Goal: Book appointment/travel/reservation

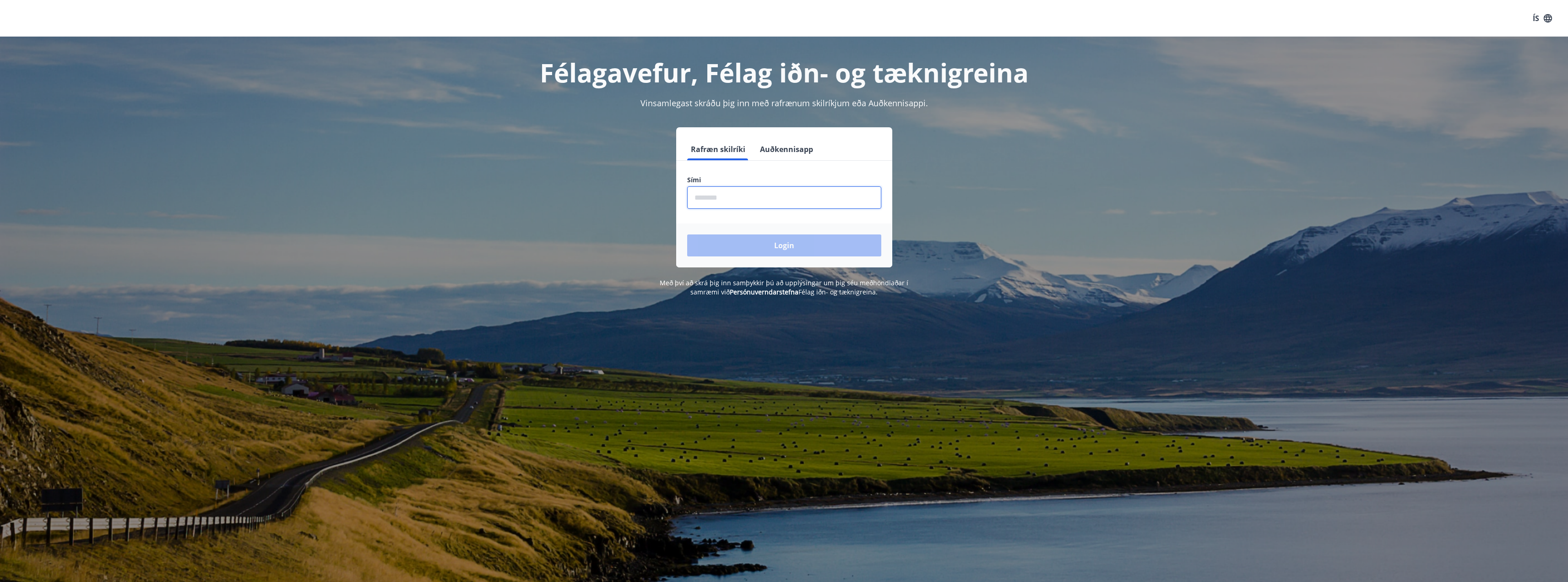
click at [751, 192] on input "phone" at bounding box center [784, 197] width 194 height 23
type input "********"
click at [742, 243] on button "Login" at bounding box center [784, 245] width 194 height 22
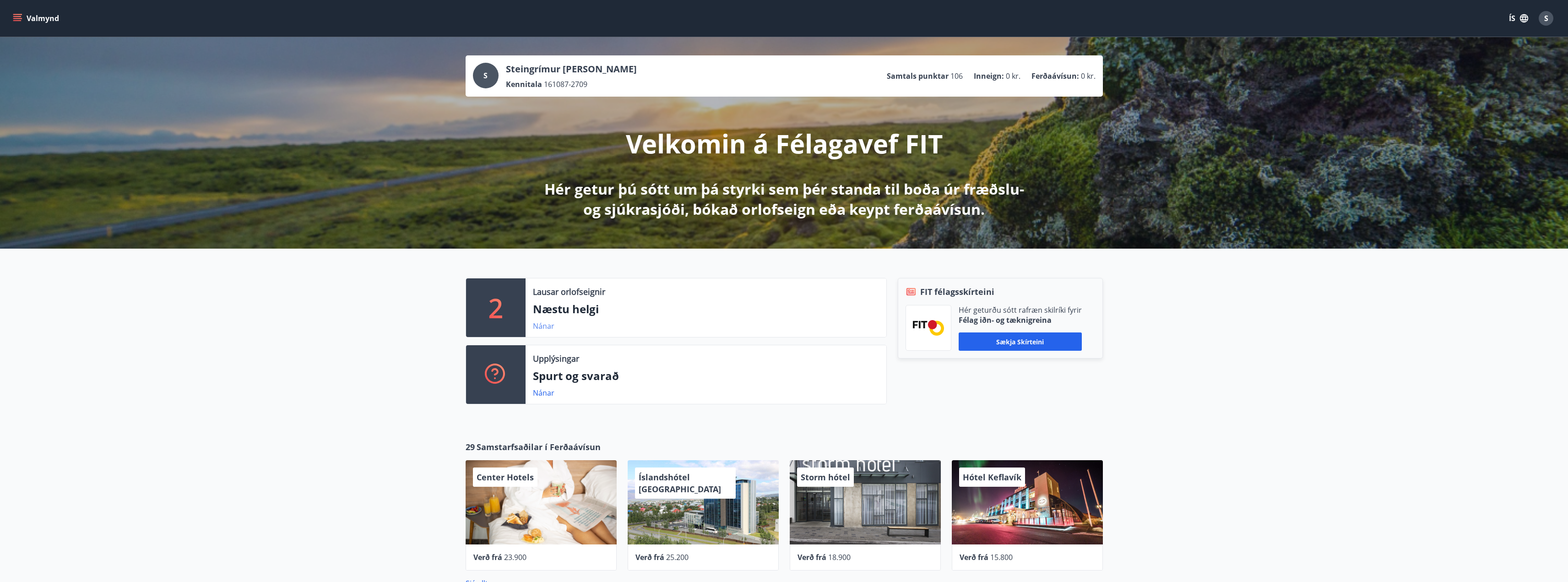
click at [548, 328] on link "Nánar" at bounding box center [543, 326] width 21 height 10
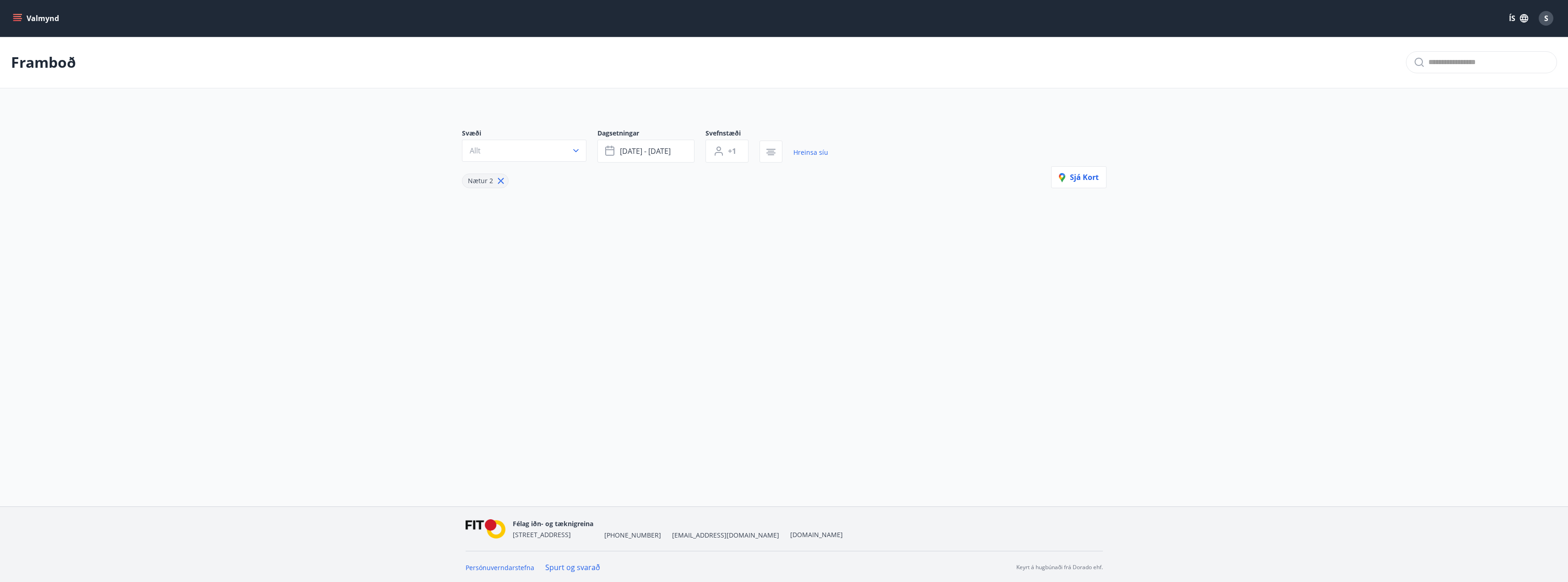
type input "*"
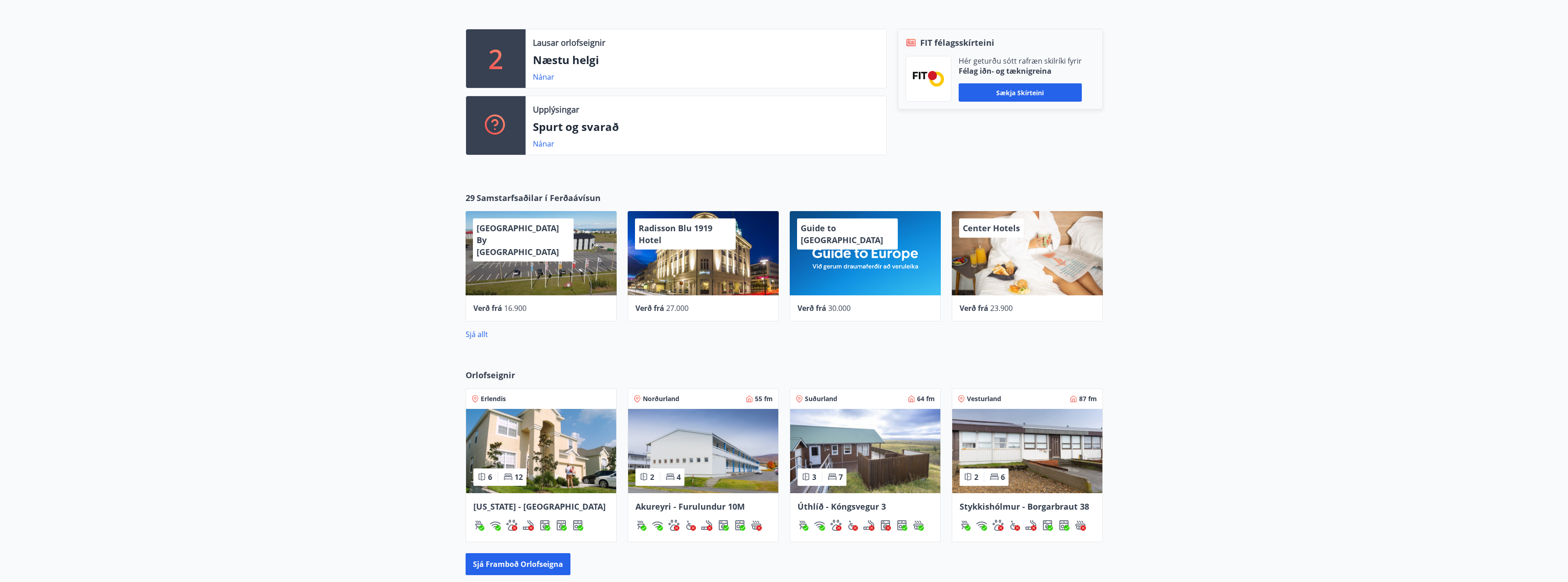
scroll to position [274, 0]
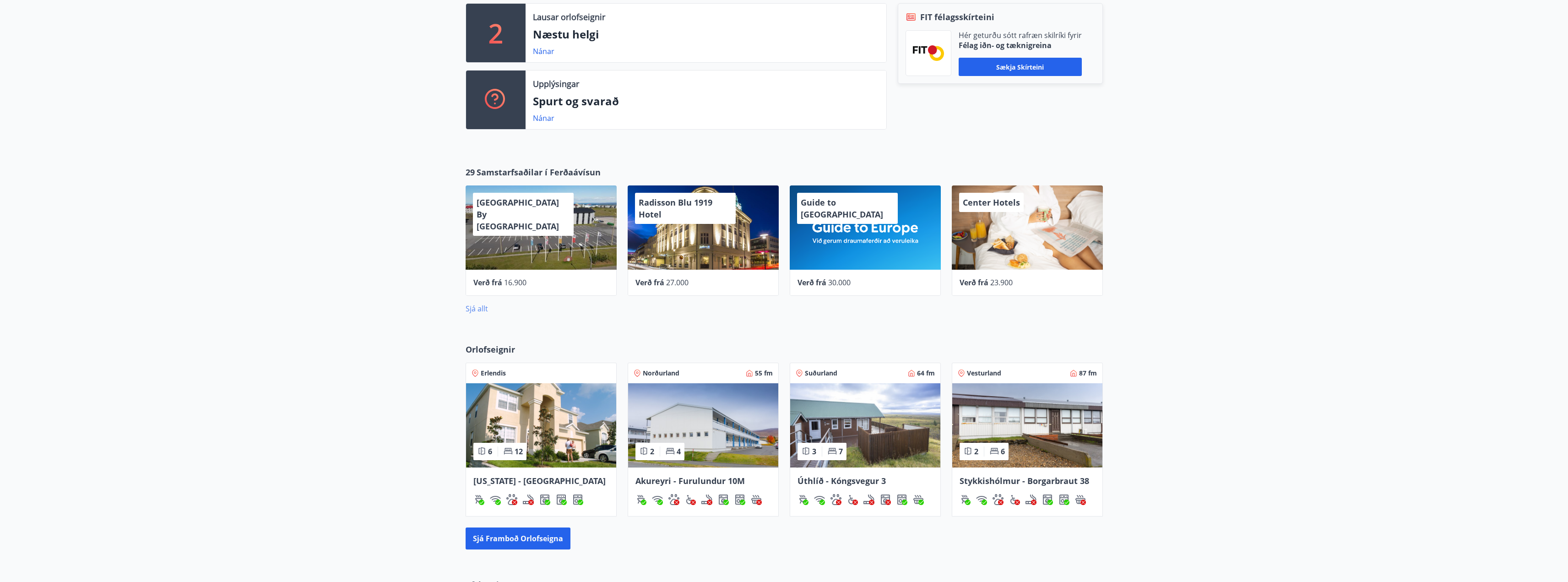
click at [477, 308] on link "Sjá allt" at bounding box center [477, 308] width 23 height 10
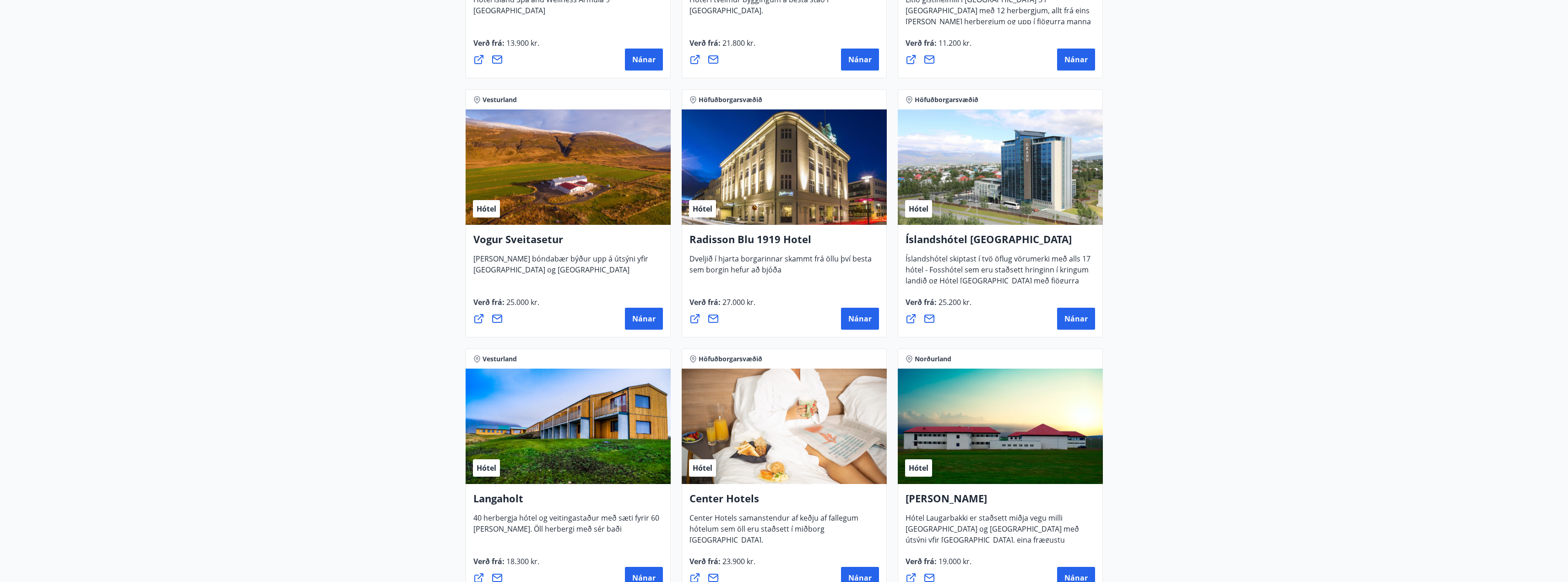
scroll to position [1648, 0]
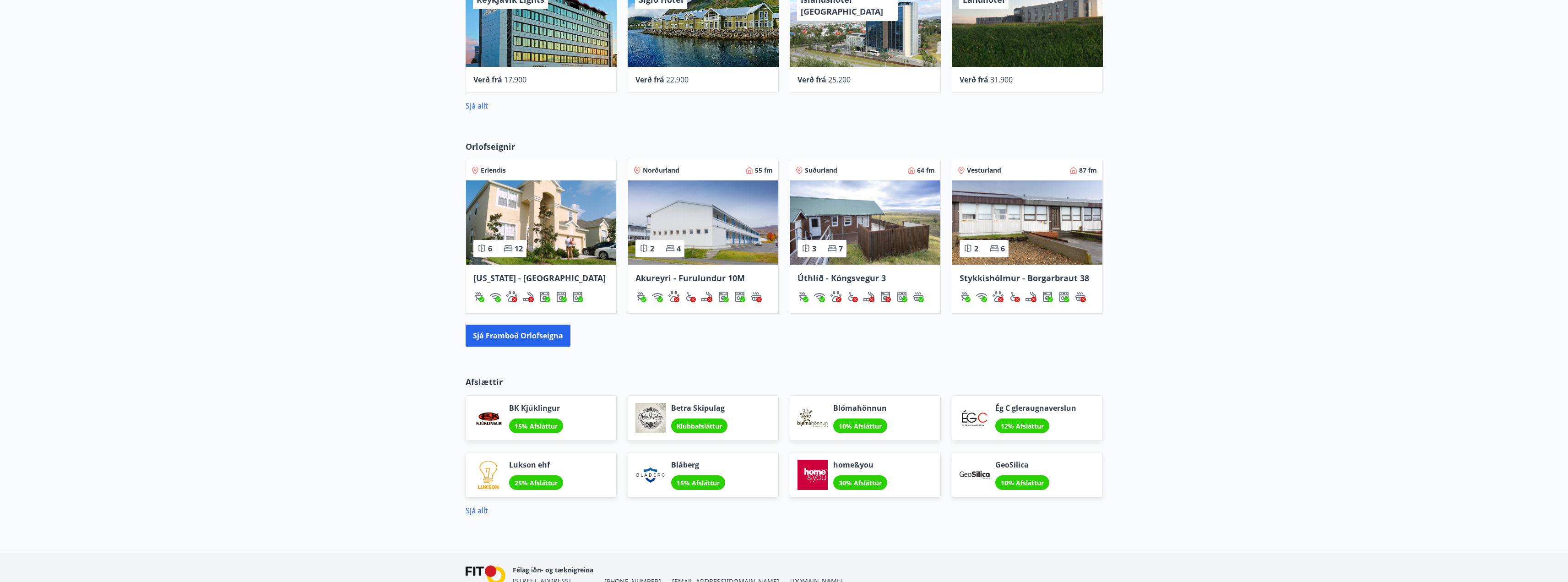
scroll to position [485, 0]
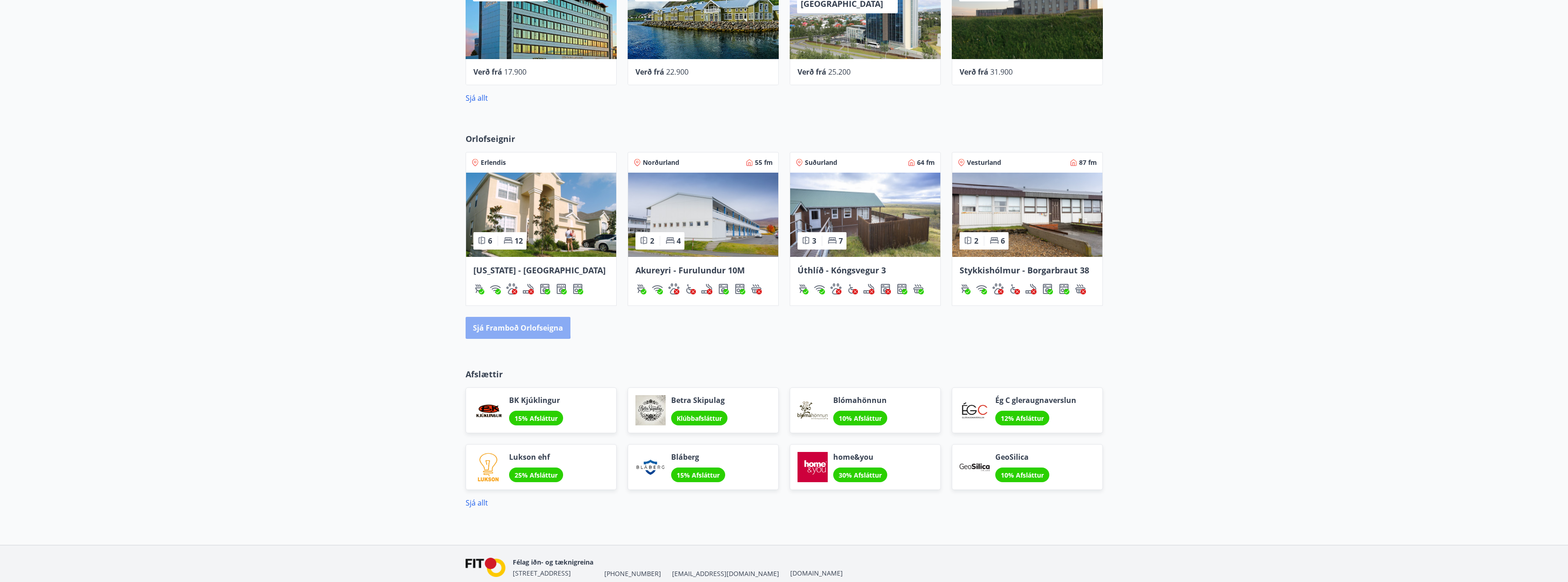
click at [495, 326] on button "Sjá framboð orlofseigna" at bounding box center [518, 328] width 105 height 22
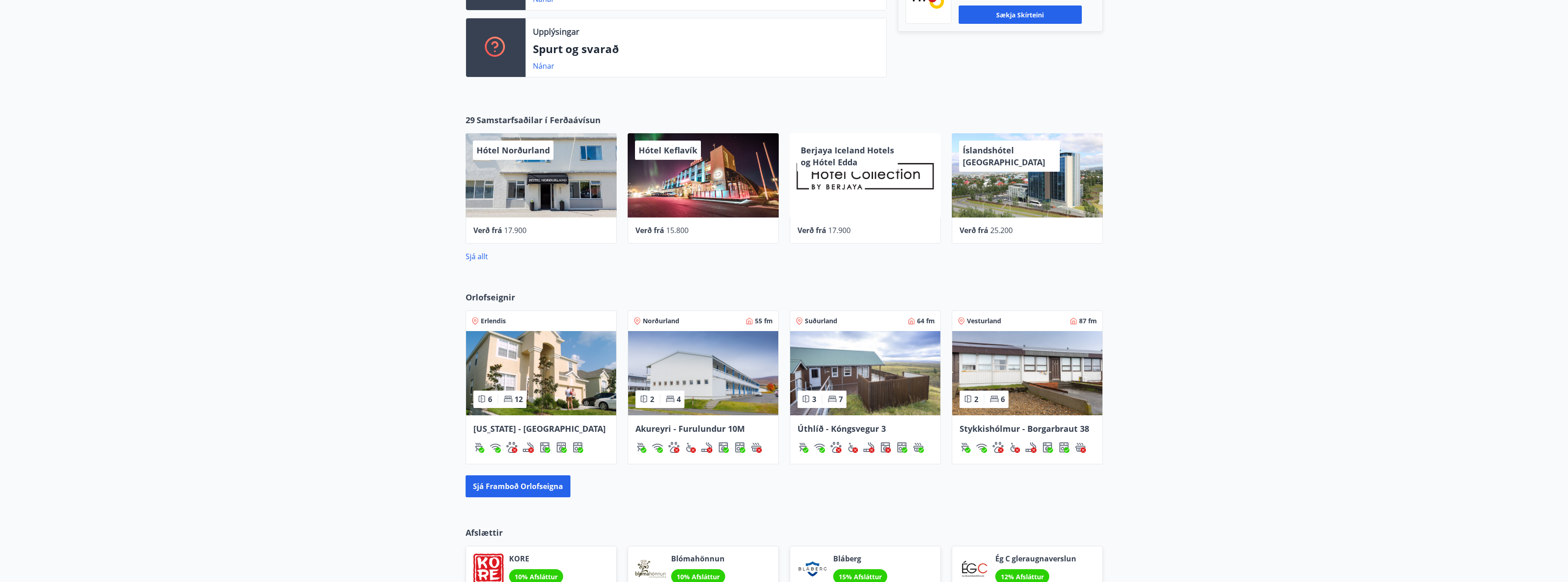
scroll to position [525, 0]
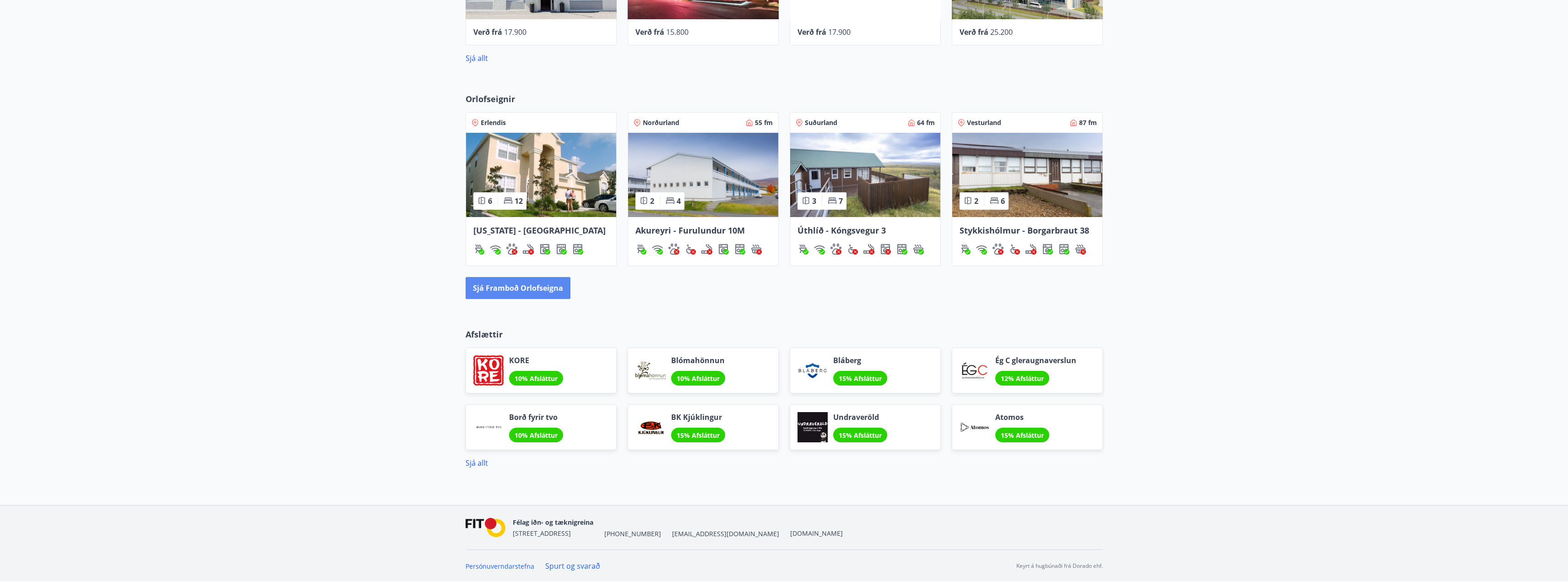
click at [522, 284] on button "Sjá framboð orlofseigna" at bounding box center [518, 288] width 105 height 22
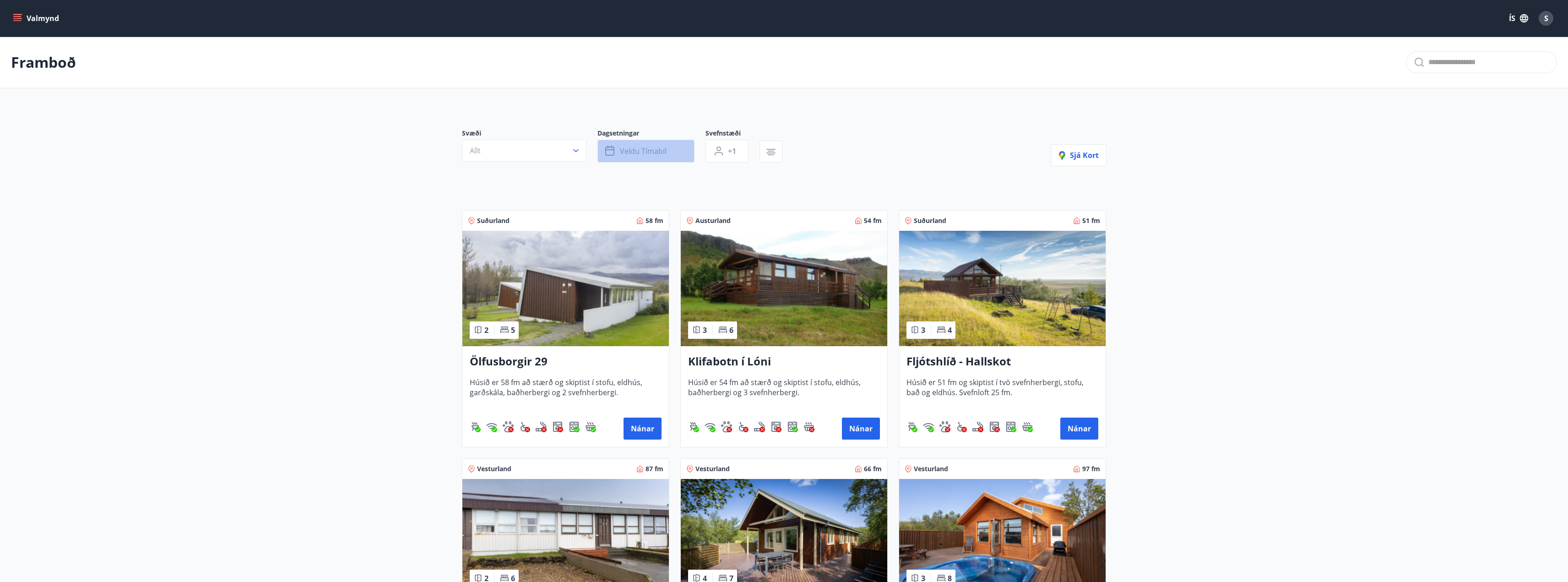
click at [653, 141] on button "Veldu tímabil" at bounding box center [646, 150] width 97 height 23
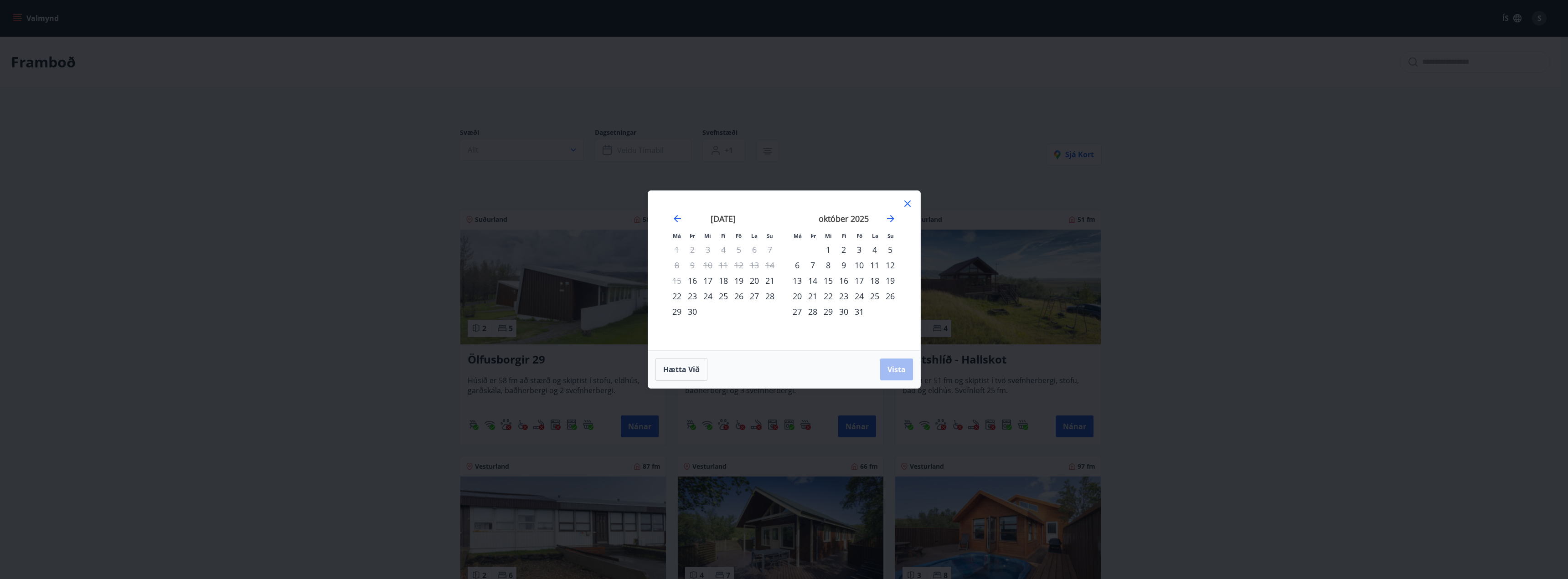
click at [651, 144] on div "Má Þr Mi Fi Fö La Su Má Þr Mi Fi Fö La Su ágúst 2025 1 2 3 4 5 6 7 8 9 10 11 12…" at bounding box center [784, 290] width 1568 height 579
click at [817, 130] on div "Má Þr Mi Fi Fö La Su Má Þr Mi Fi Fö La Su ágúst 2025 1 2 3 4 5 6 7 8 9 10 11 12…" at bounding box center [784, 290] width 1568 height 579
click at [910, 199] on icon at bounding box center [908, 204] width 11 height 11
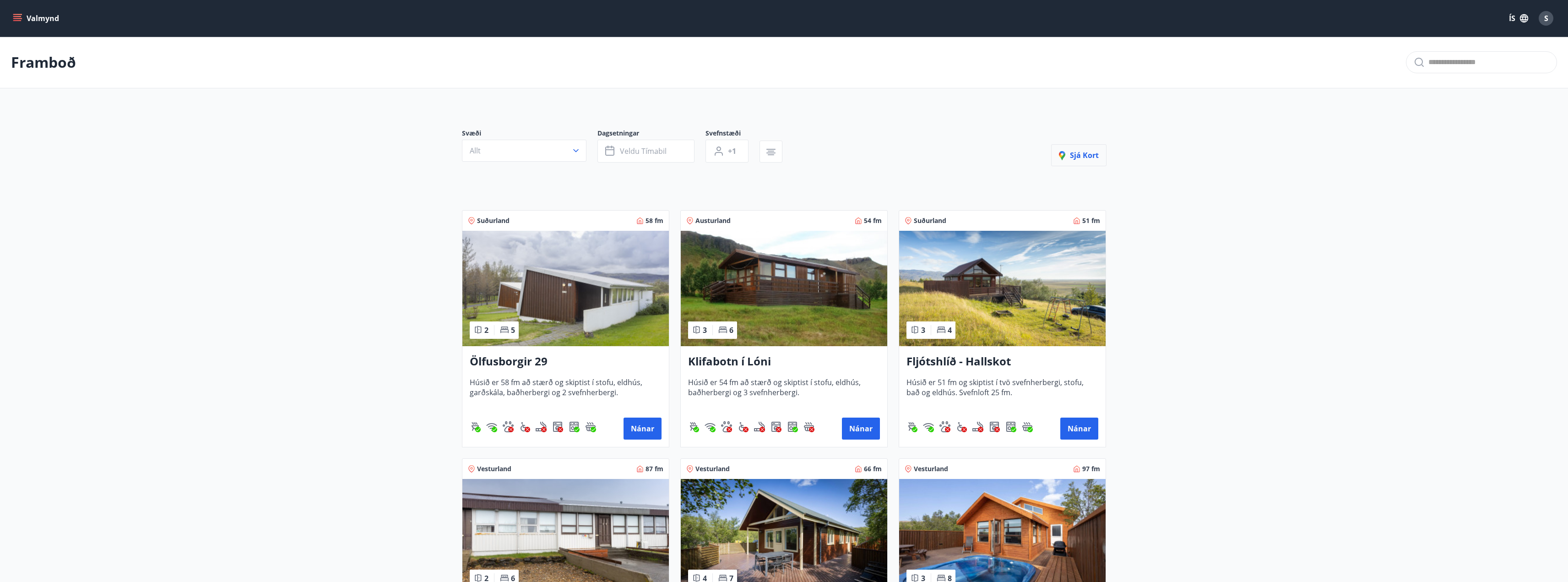
click at [1105, 151] on button "Sjá kort" at bounding box center [1078, 155] width 56 height 22
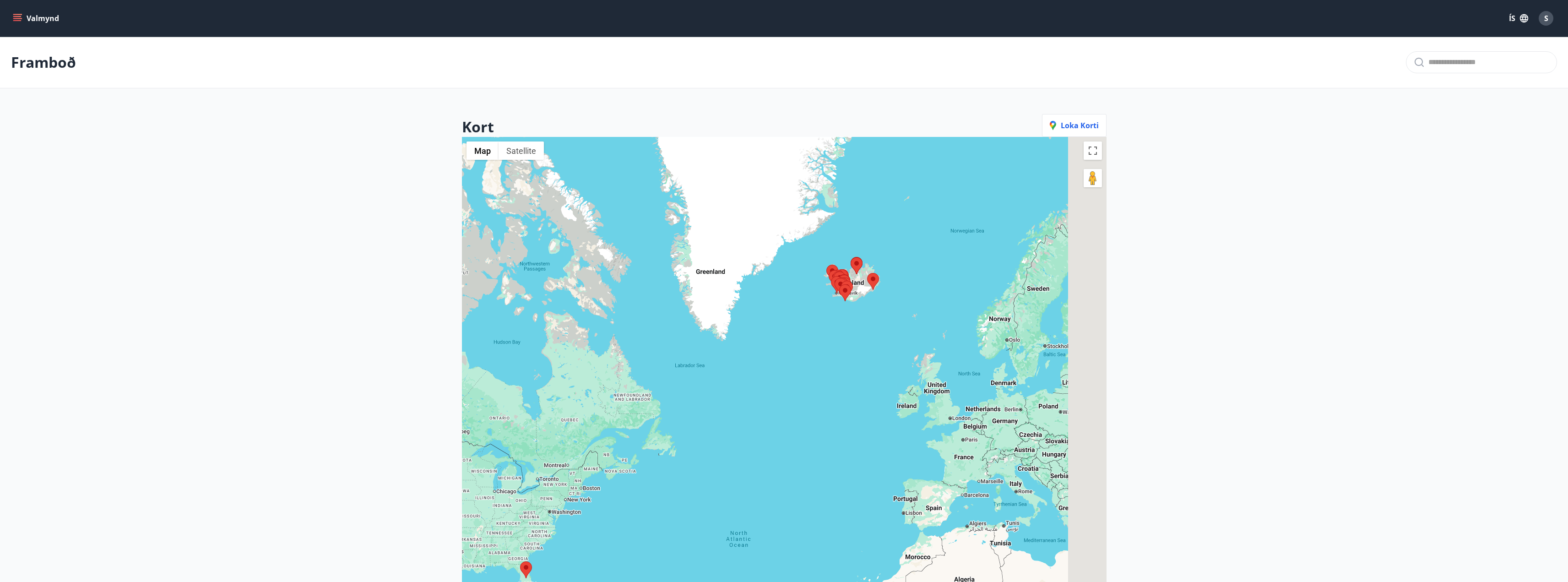
drag, startPoint x: 765, startPoint y: 382, endPoint x: 666, endPoint y: 437, distance: 113.3
click at [657, 468] on div at bounding box center [784, 428] width 644 height 582
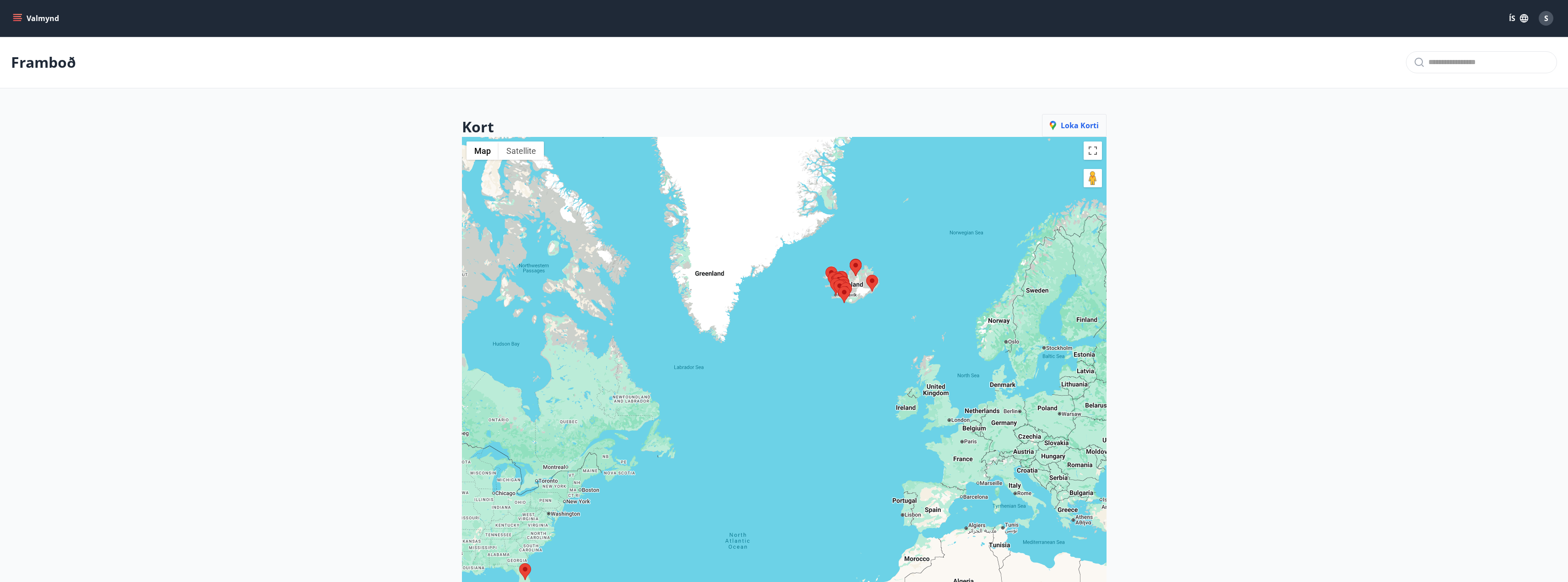
click at [1073, 117] on button "Loka korti" at bounding box center [1074, 125] width 65 height 23
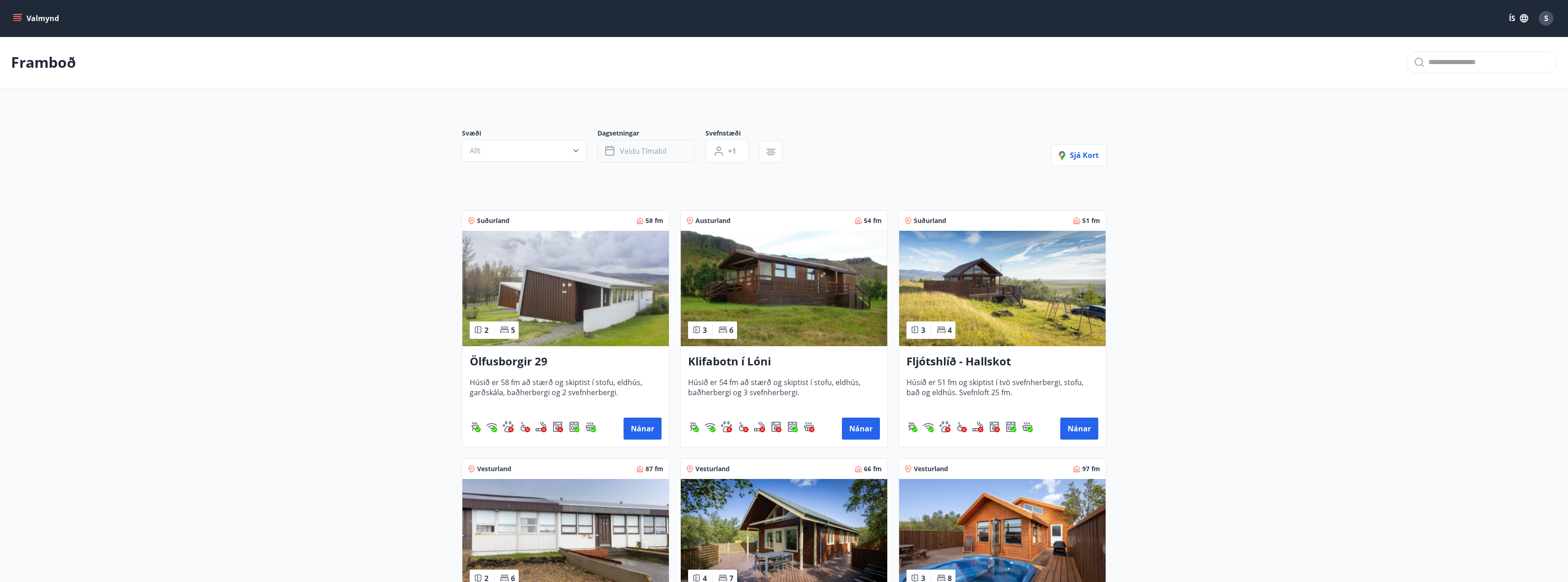
click at [653, 154] on span "Veldu tímabil" at bounding box center [643, 151] width 46 height 10
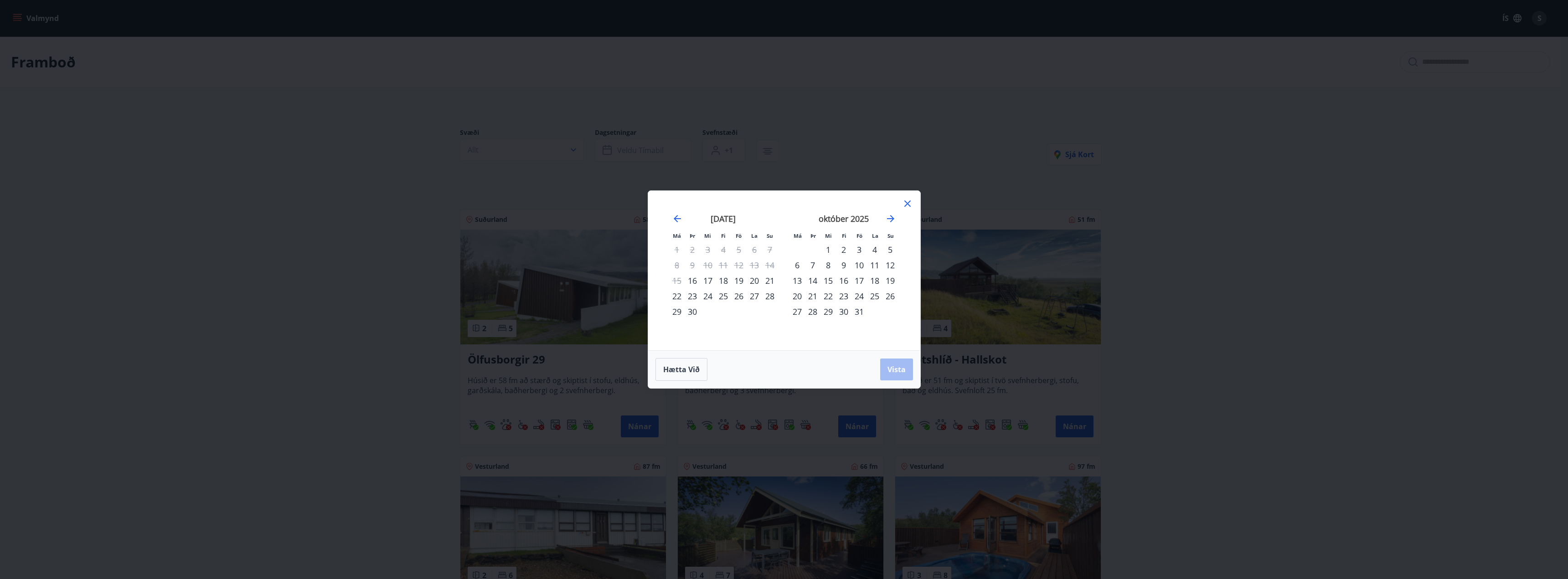
click at [754, 281] on div "20" at bounding box center [754, 280] width 15 height 15
click at [740, 280] on div "19" at bounding box center [738, 280] width 15 height 15
click at [768, 280] on div "21" at bounding box center [769, 280] width 15 height 15
click at [898, 367] on span "Vista" at bounding box center [897, 369] width 18 height 10
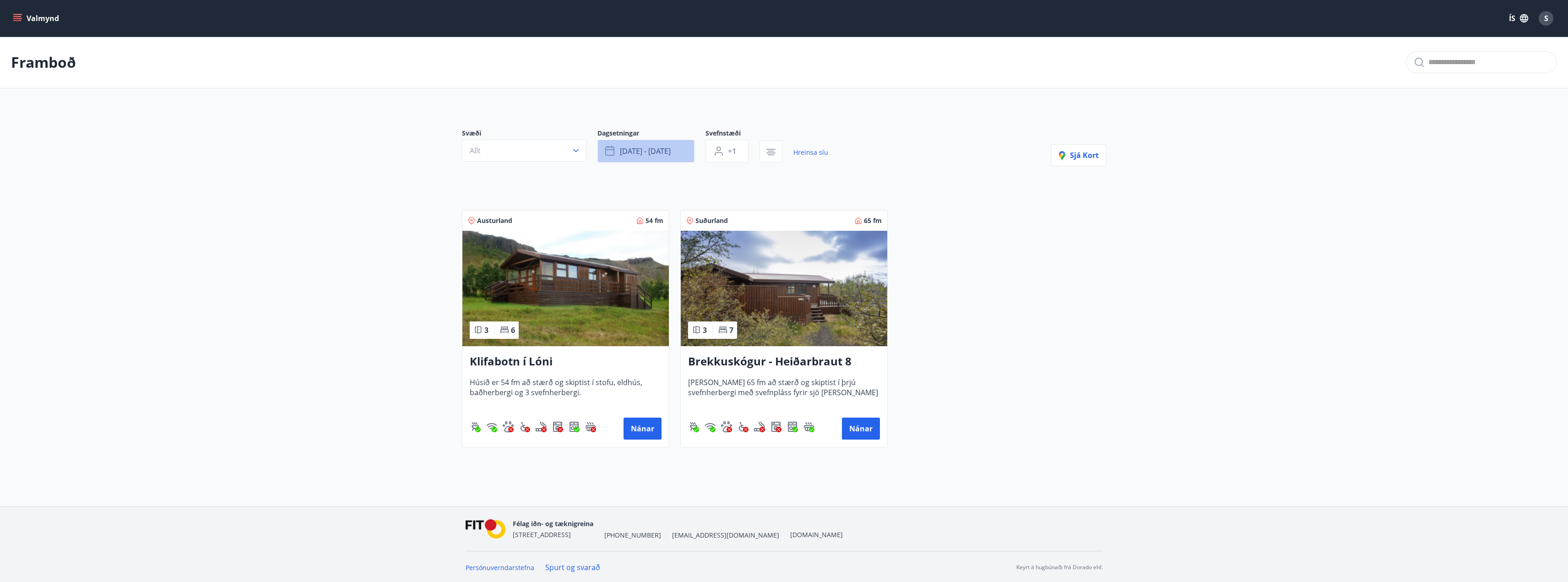
click at [659, 152] on span "sep 19 - sep 21" at bounding box center [645, 151] width 51 height 10
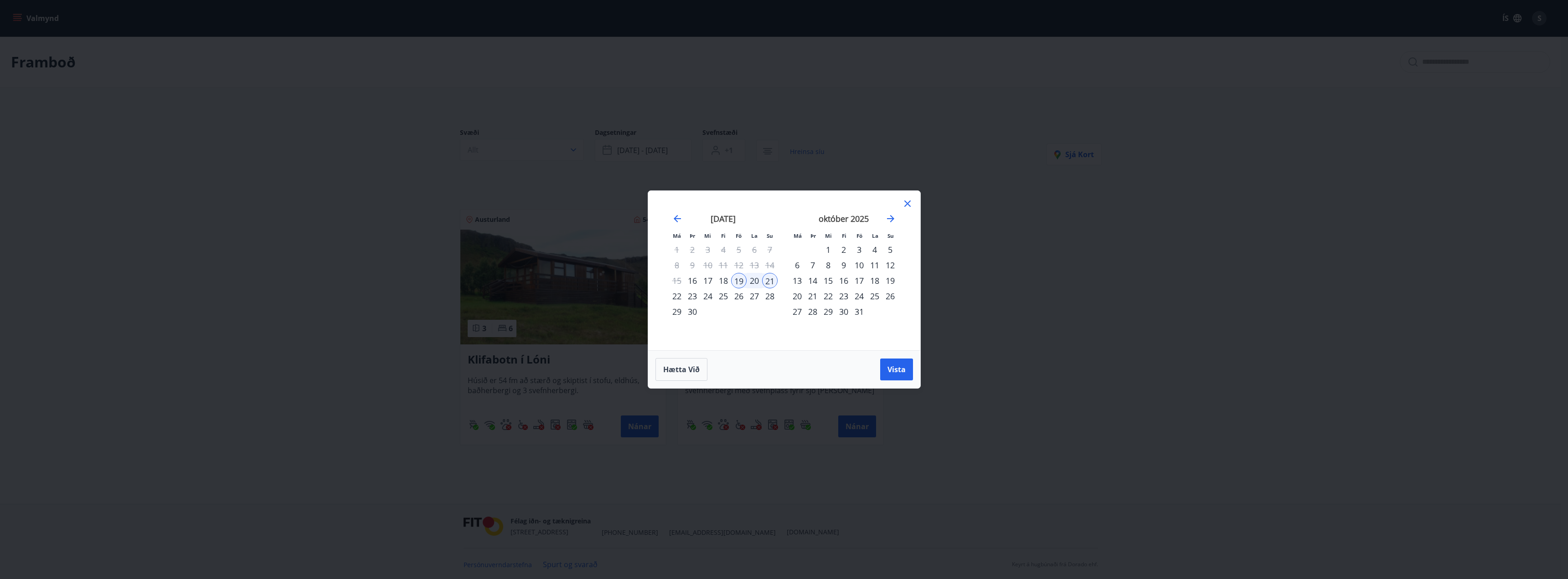
click at [741, 294] on div "26" at bounding box center [738, 296] width 15 height 15
click at [756, 296] on div "27" at bounding box center [754, 296] width 15 height 15
click at [740, 296] on div "26" at bounding box center [738, 296] width 15 height 15
click at [737, 296] on div "26" at bounding box center [738, 296] width 15 height 15
click at [767, 295] on div "28" at bounding box center [769, 296] width 15 height 15
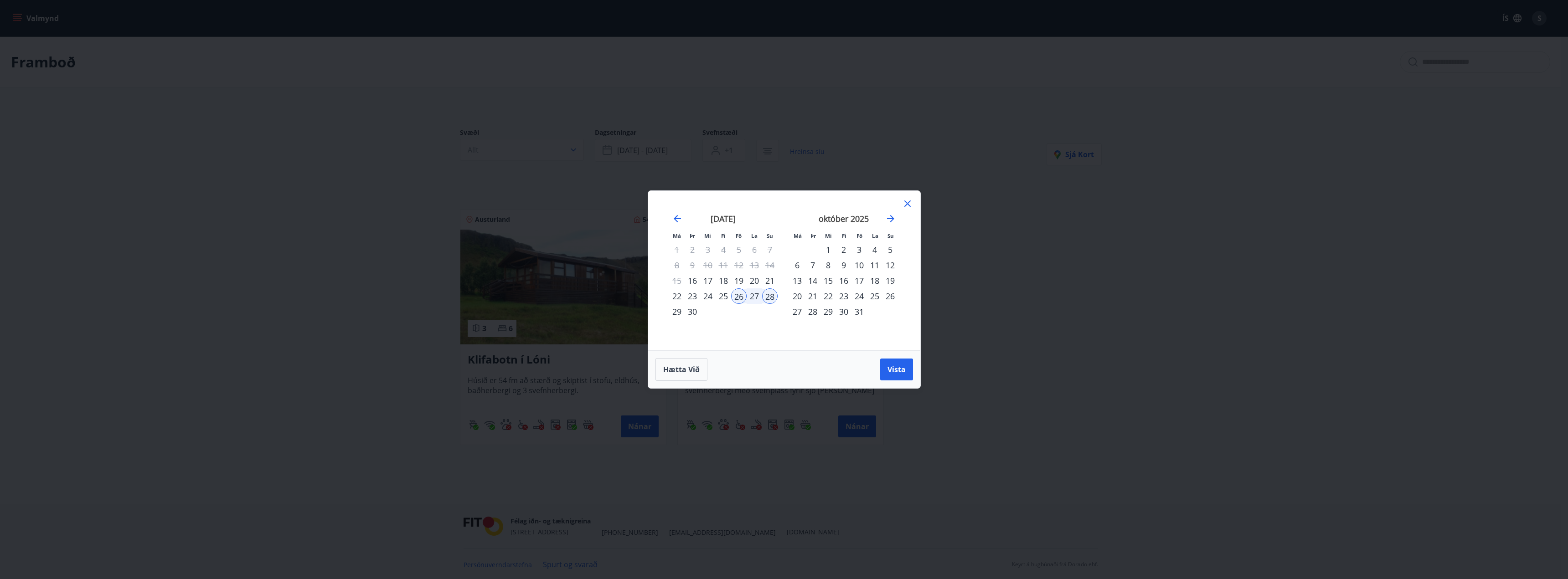
click at [898, 371] on span "Vista" at bounding box center [897, 369] width 18 height 10
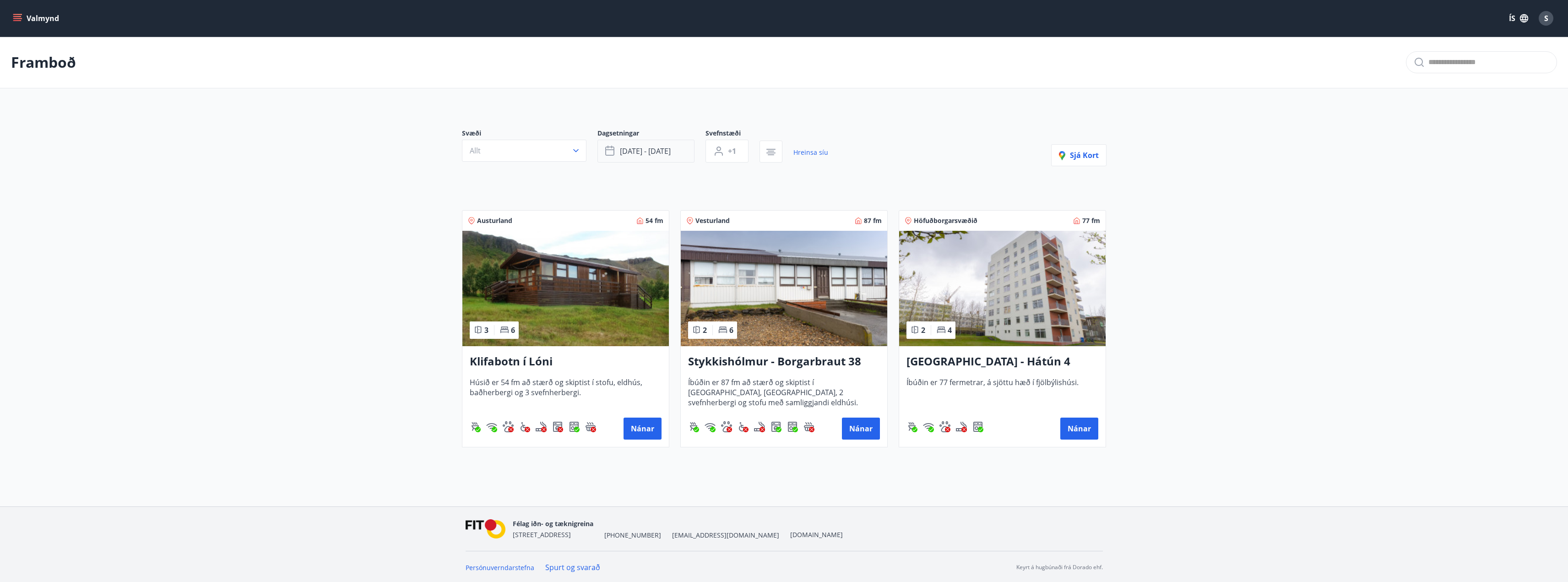
click at [640, 153] on span "sep 26 - sep 28" at bounding box center [645, 151] width 51 height 10
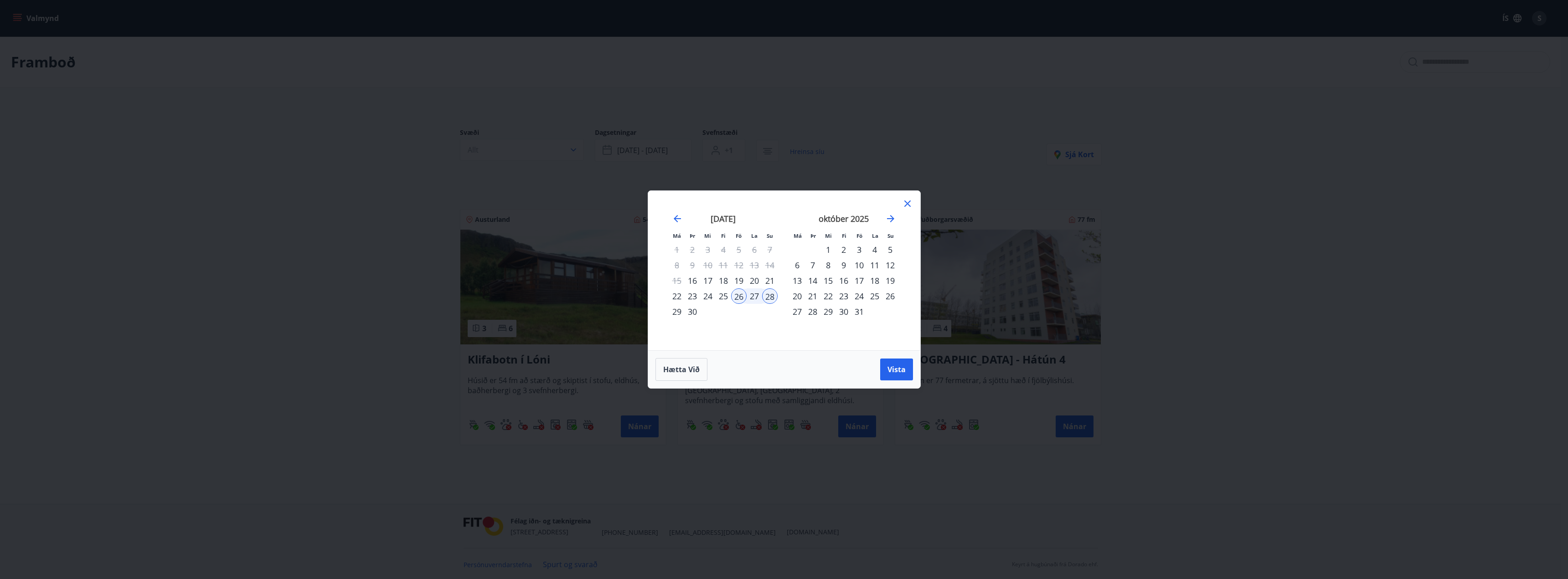
click at [859, 248] on div "3" at bounding box center [859, 249] width 15 height 15
click at [892, 249] on div "5" at bounding box center [890, 249] width 15 height 15
click at [904, 362] on button "Vista" at bounding box center [897, 369] width 33 height 22
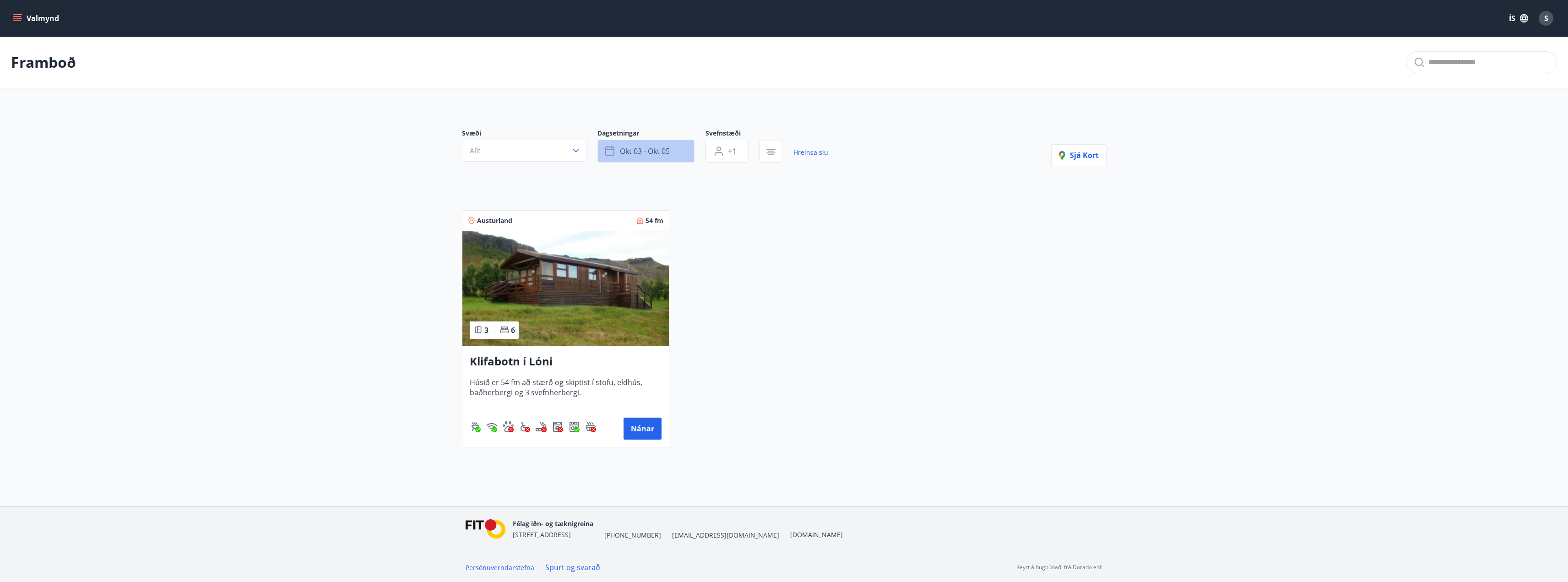
click at [656, 152] on span "okt 03 - okt 05" at bounding box center [645, 151] width 50 height 10
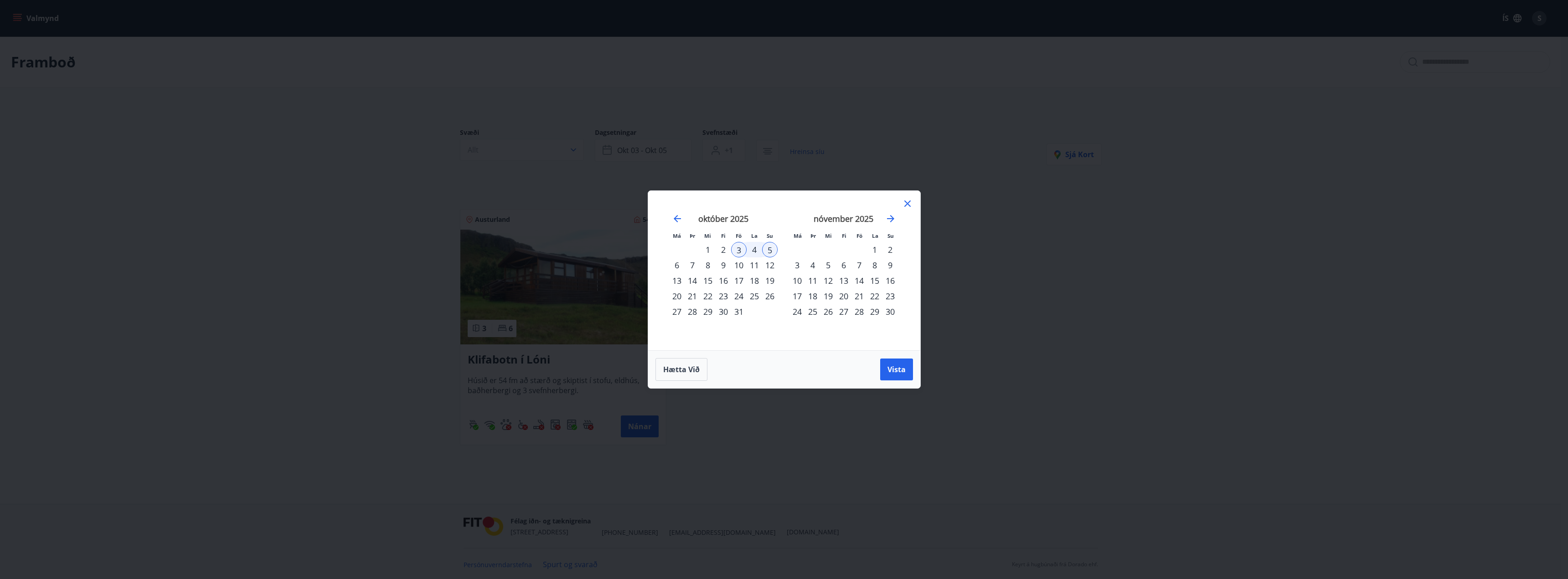
click at [740, 262] on div "10" at bounding box center [738, 265] width 15 height 15
drag, startPoint x: 770, startPoint y: 262, endPoint x: 779, endPoint y: 286, distance: 25.6
click at [771, 262] on div "12" at bounding box center [769, 265] width 15 height 15
click at [899, 368] on span "Vista" at bounding box center [897, 369] width 18 height 10
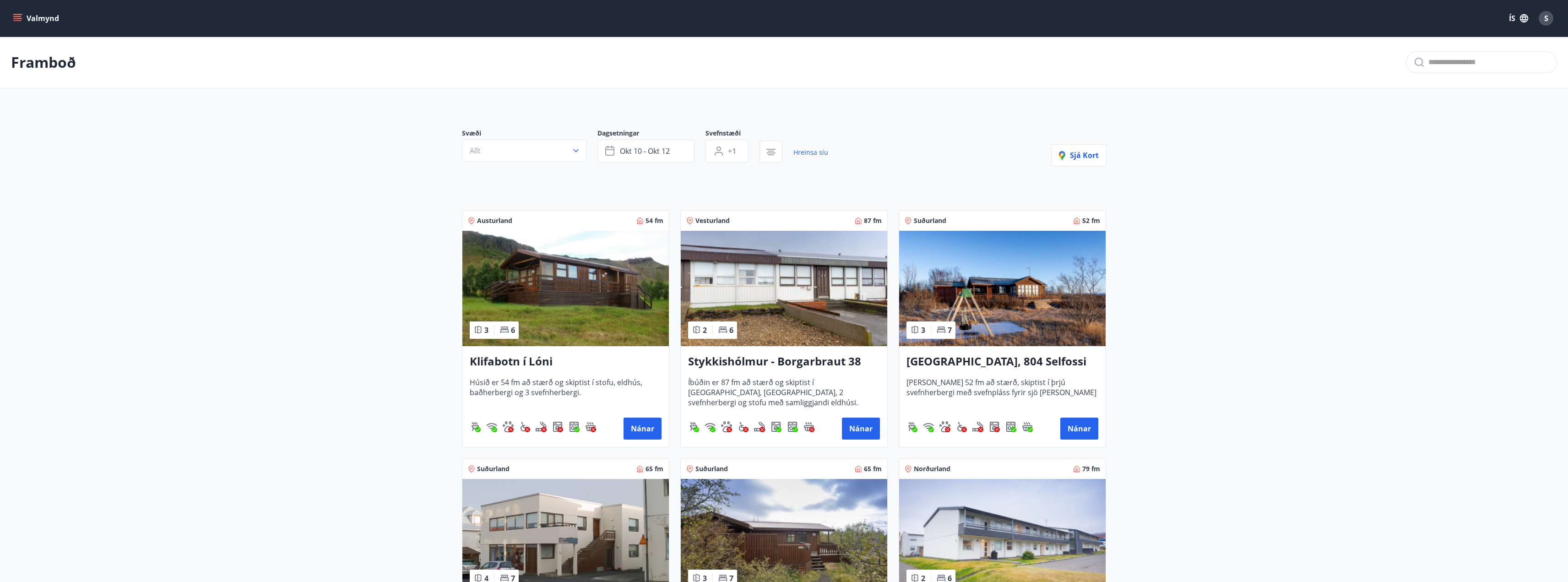
click at [958, 282] on img at bounding box center [1003, 288] width 207 height 116
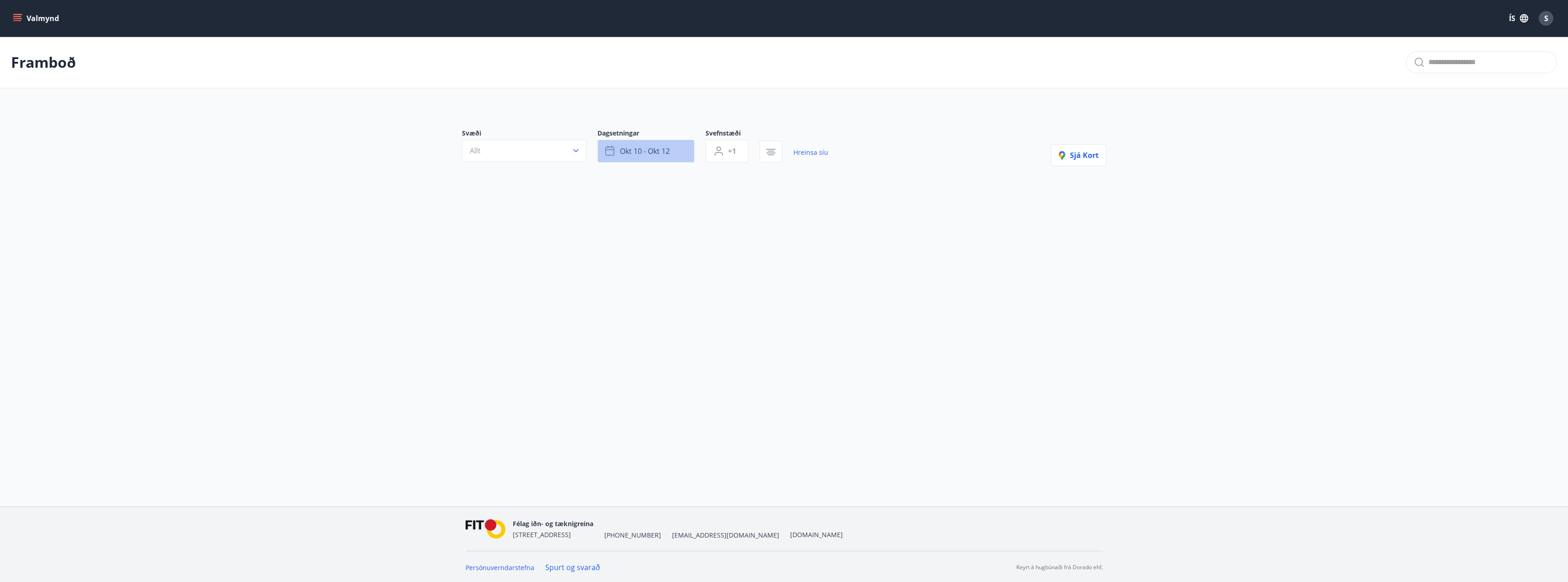
click at [641, 151] on span "okt 10 - okt 12" at bounding box center [645, 151] width 50 height 10
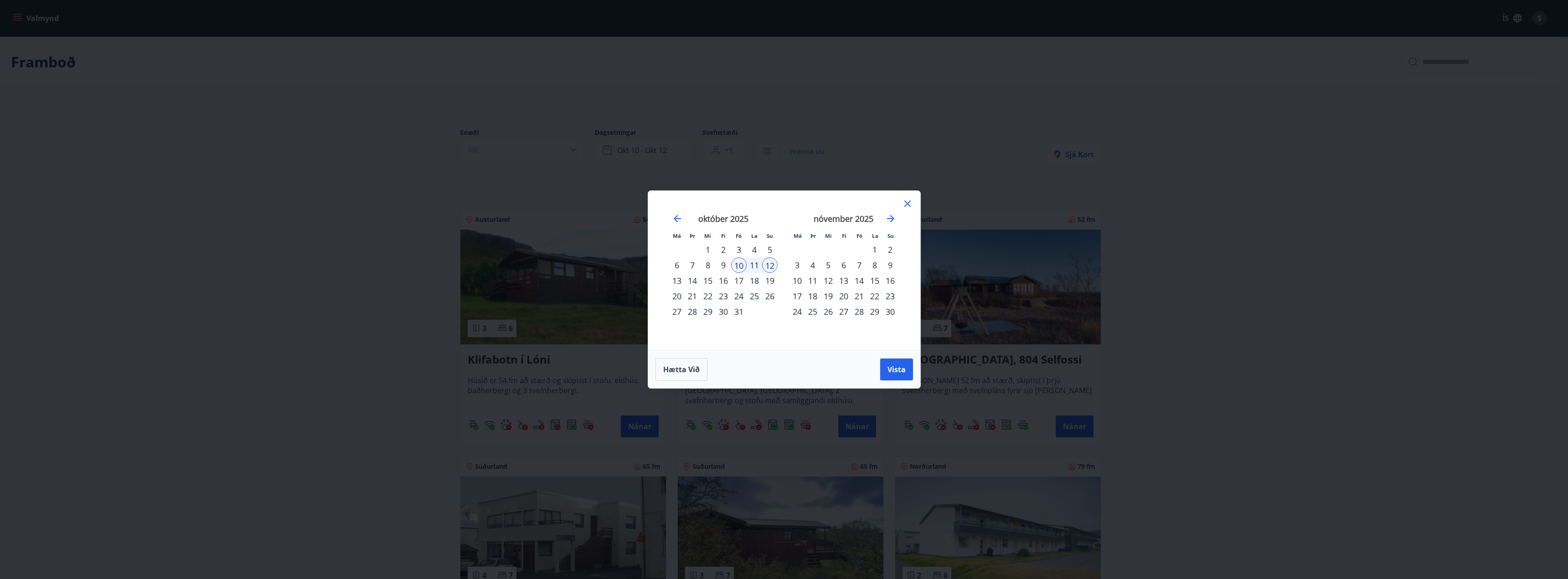
click at [741, 279] on div "17" at bounding box center [738, 280] width 15 height 15
click at [769, 279] on div "19" at bounding box center [769, 280] width 15 height 15
click at [889, 366] on span "Vista" at bounding box center [897, 369] width 18 height 10
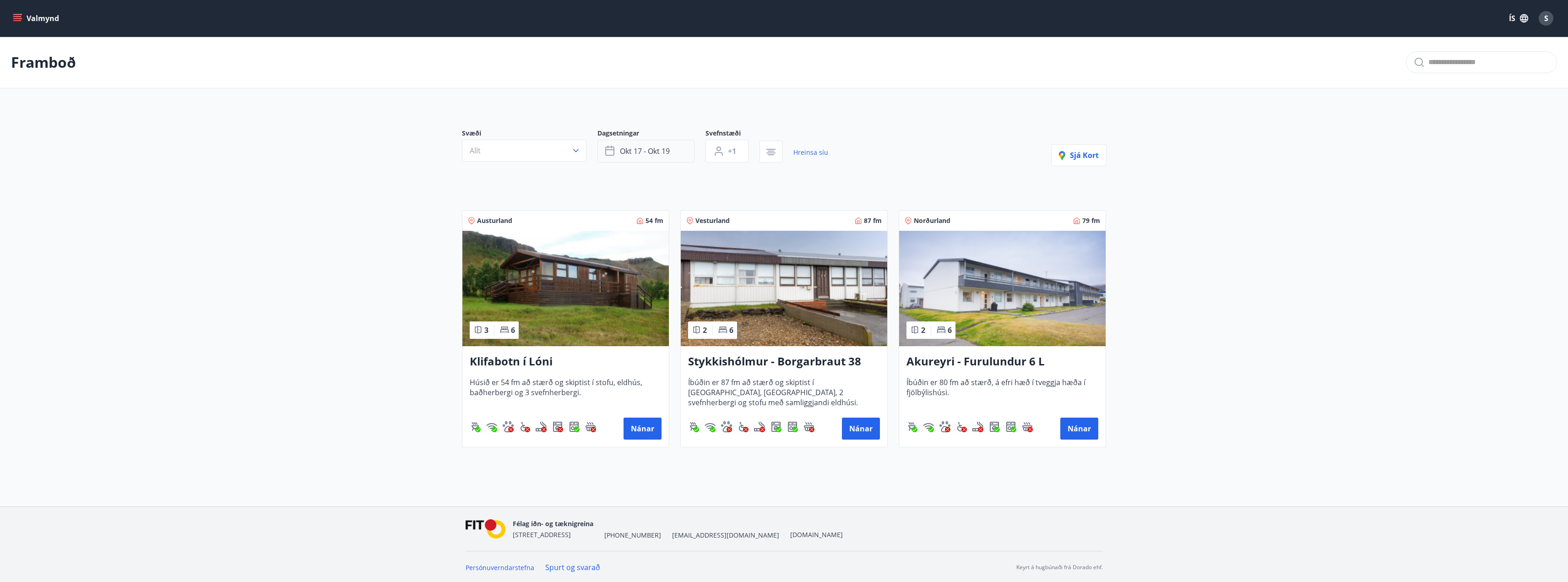
click at [638, 143] on button "okt 17 - okt 19" at bounding box center [646, 150] width 97 height 23
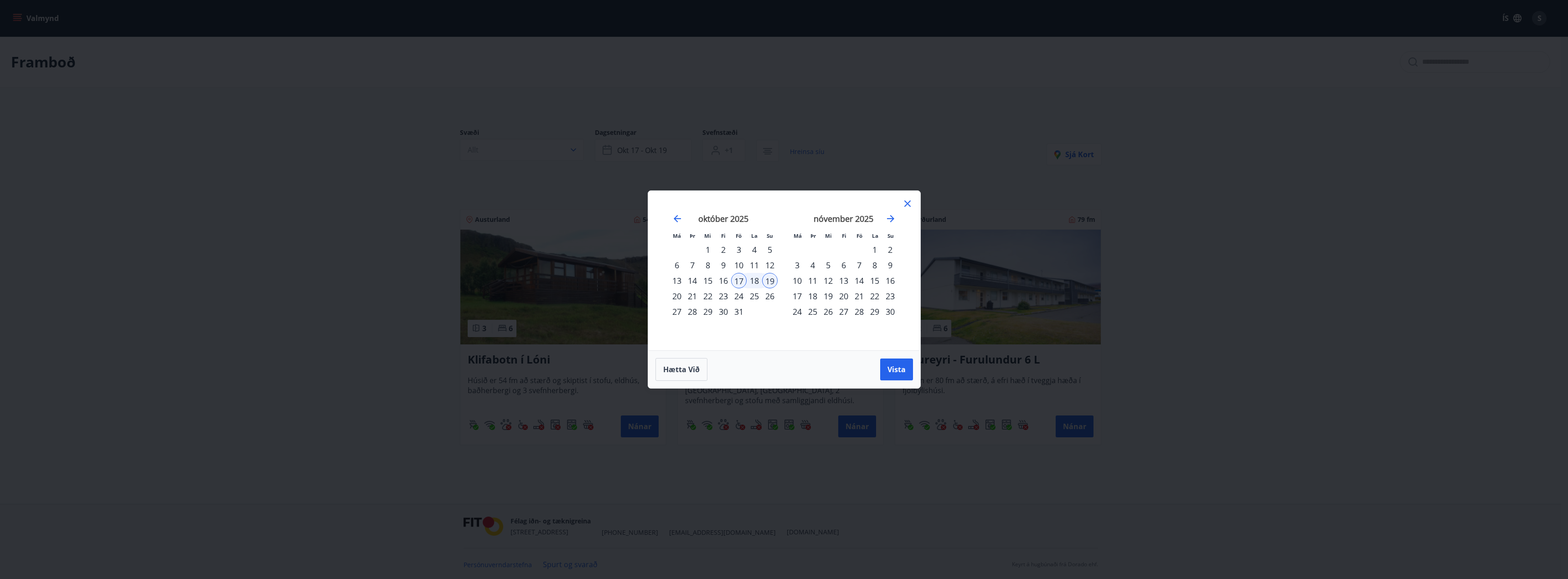
click at [738, 296] on div "24" at bounding box center [738, 296] width 15 height 15
click at [779, 295] on div "október 2025 1 2 3 4 5 6 7 8 9 10 11 12 13 14 15 16 17 18 19 20 21 22 23 24 25 …" at bounding box center [724, 277] width 121 height 150
click at [774, 295] on div "26" at bounding box center [769, 296] width 15 height 15
click at [906, 376] on button "Vista" at bounding box center [897, 369] width 33 height 22
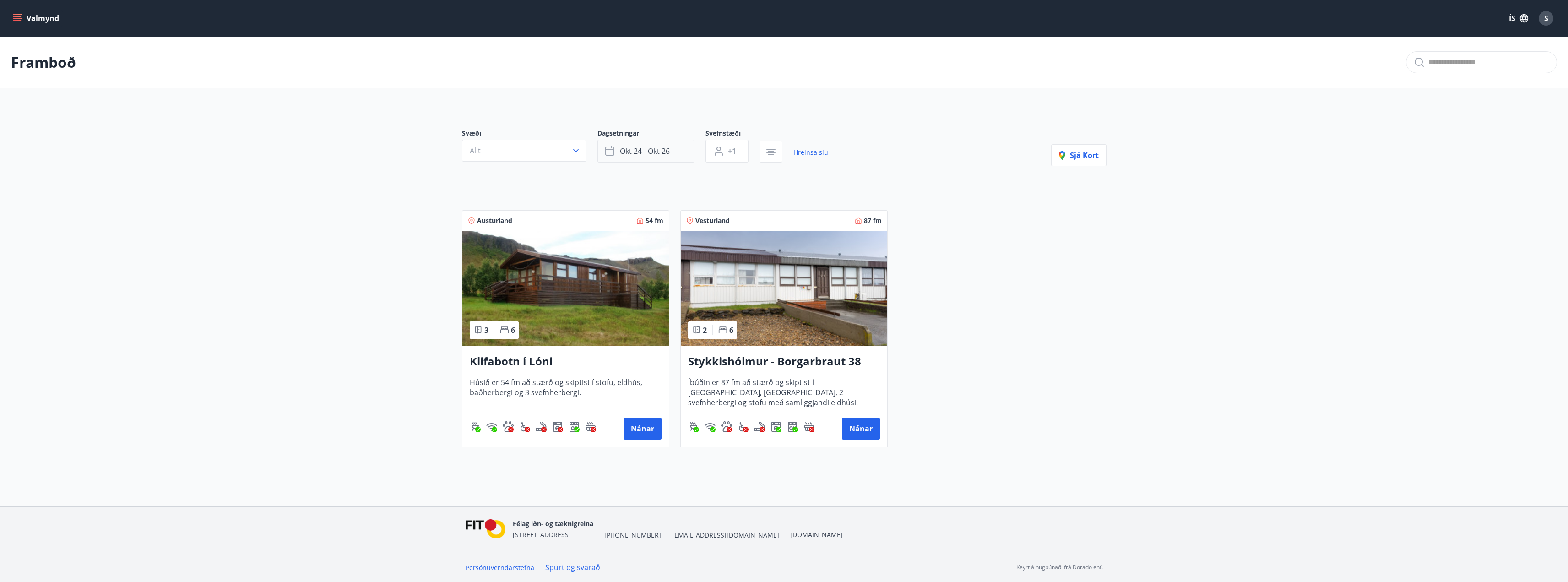
click at [651, 161] on button "okt 24 - okt 26" at bounding box center [646, 150] width 97 height 23
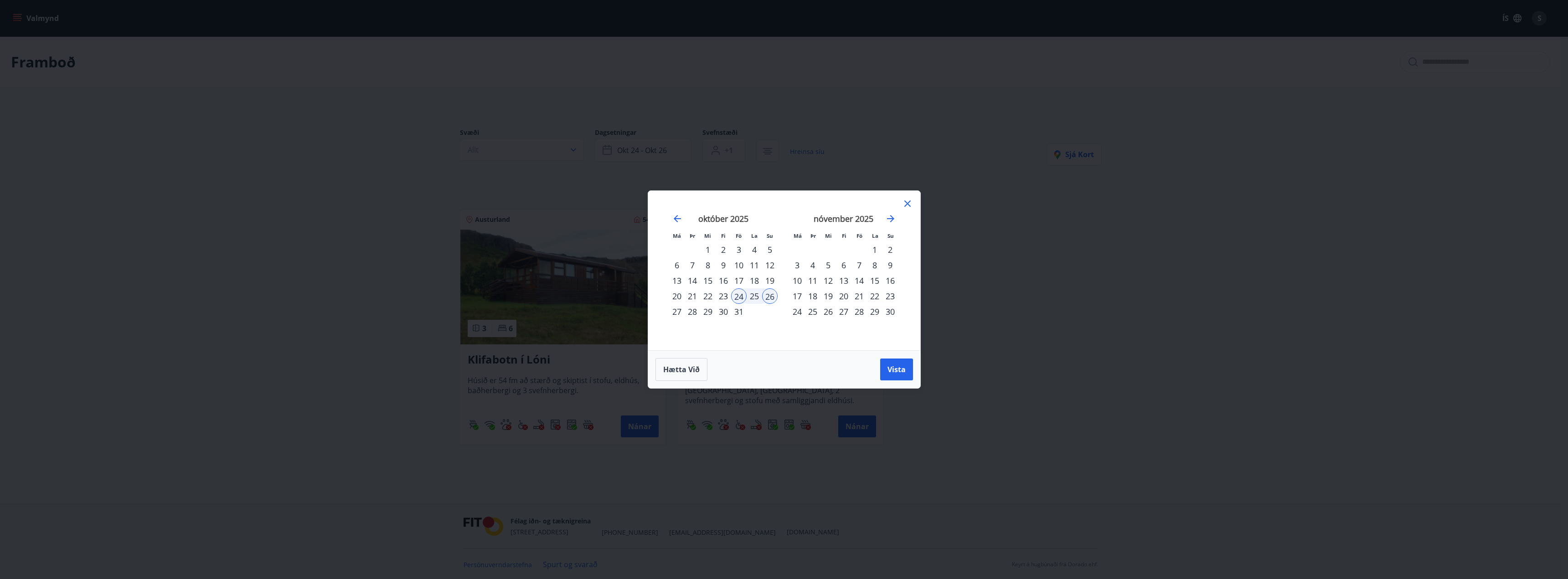
click at [733, 310] on div "31" at bounding box center [738, 311] width 15 height 15
click at [888, 246] on div "2" at bounding box center [890, 249] width 15 height 15
click at [884, 355] on div "Hætta við Vista" at bounding box center [784, 369] width 272 height 38
click at [886, 367] on button "Vista" at bounding box center [897, 369] width 33 height 22
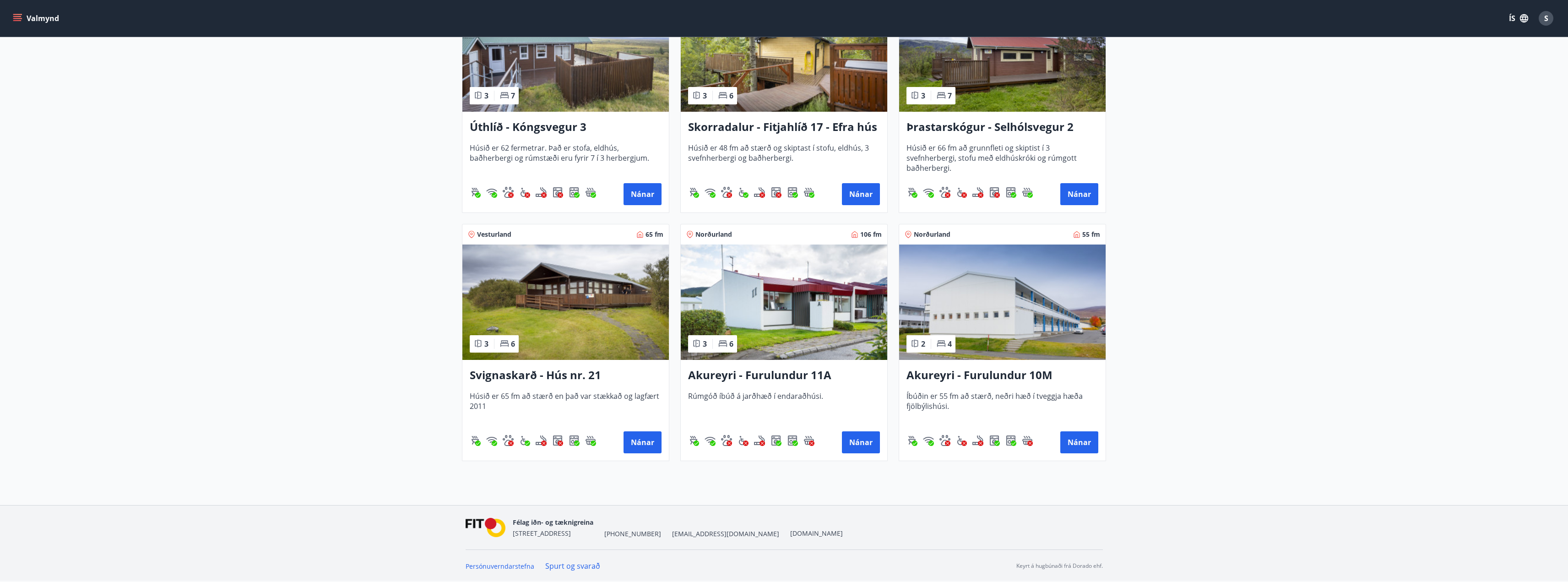
click at [566, 308] on img at bounding box center [565, 302] width 207 height 116
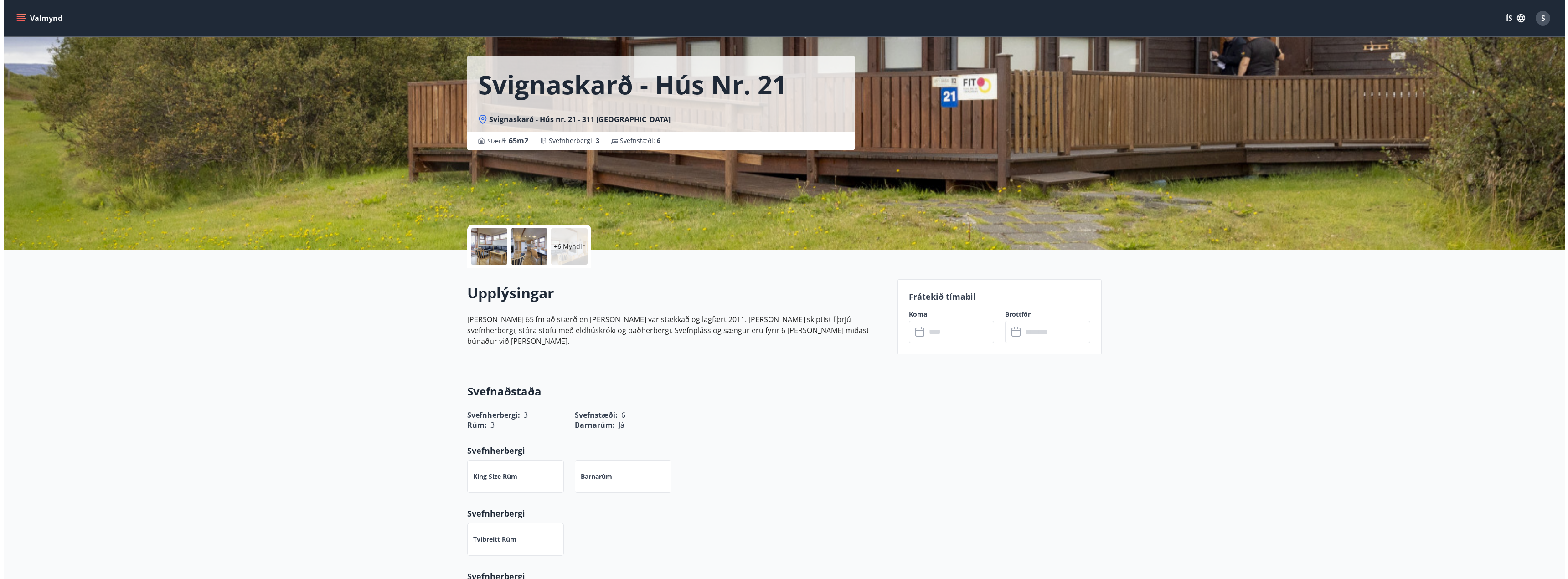
scroll to position [46, 0]
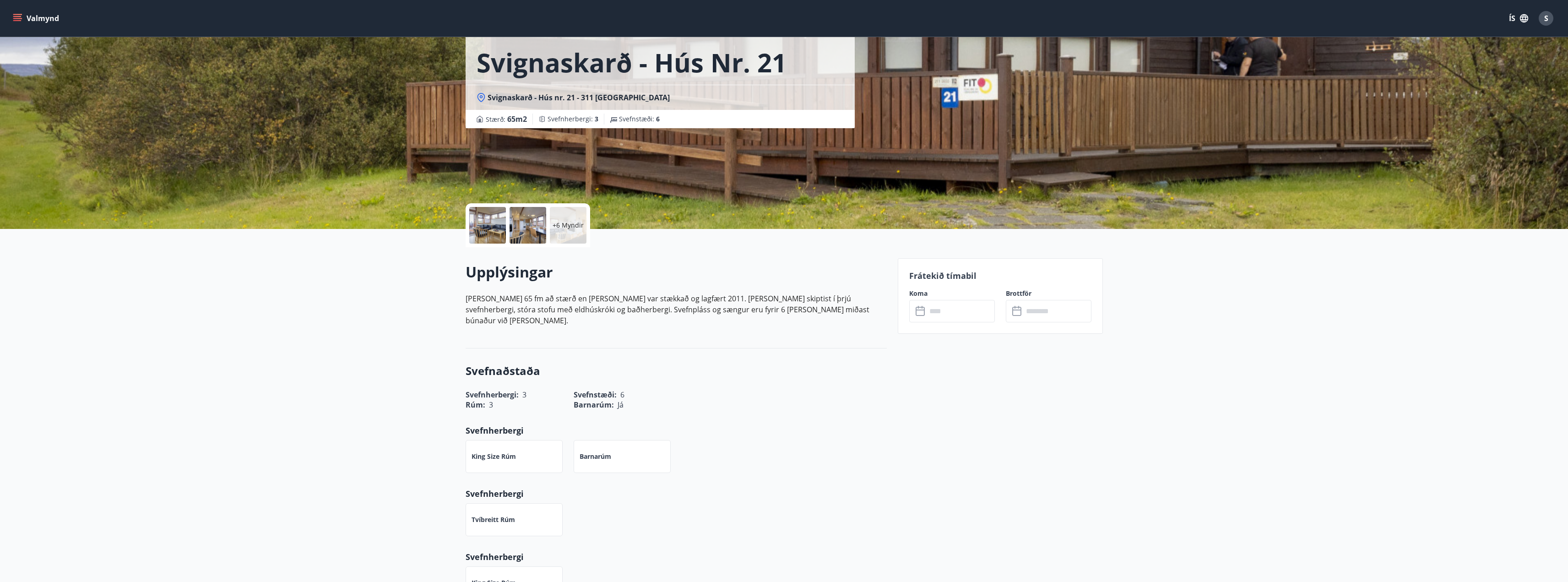
click at [569, 219] on div "+6 Myndir" at bounding box center [568, 225] width 37 height 37
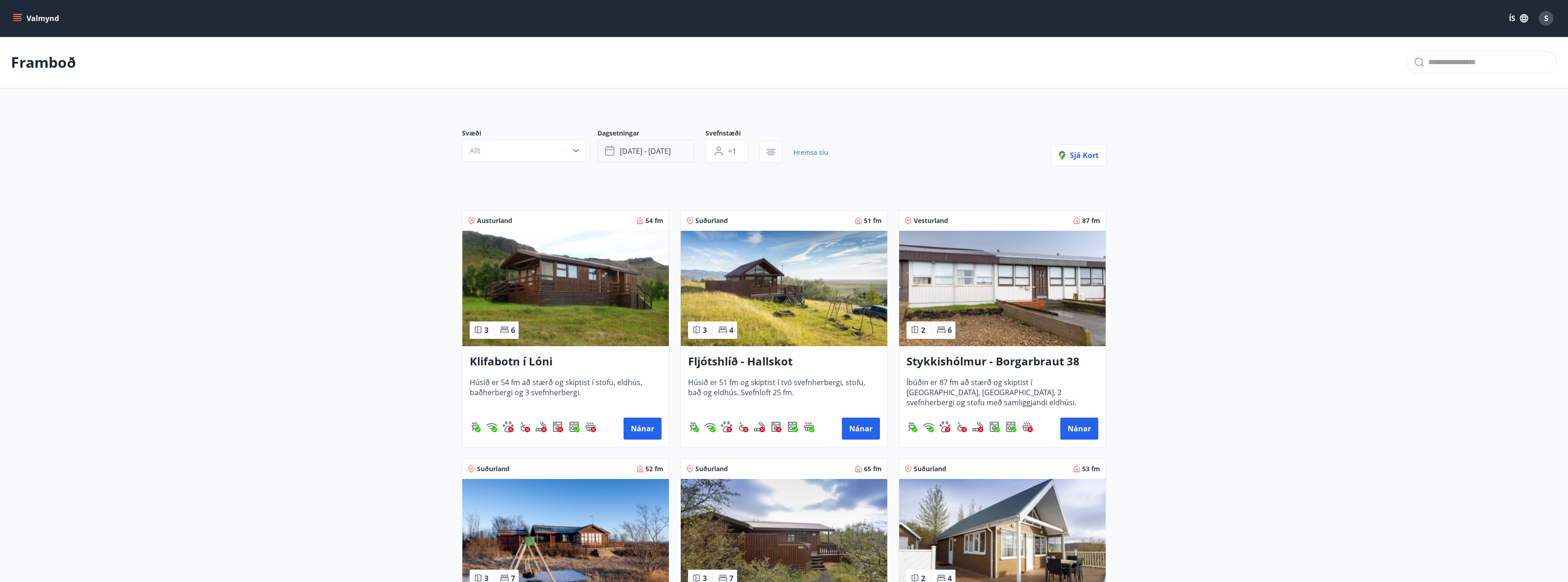
click at [653, 146] on button "okt 31 - nóv 02" at bounding box center [646, 150] width 97 height 23
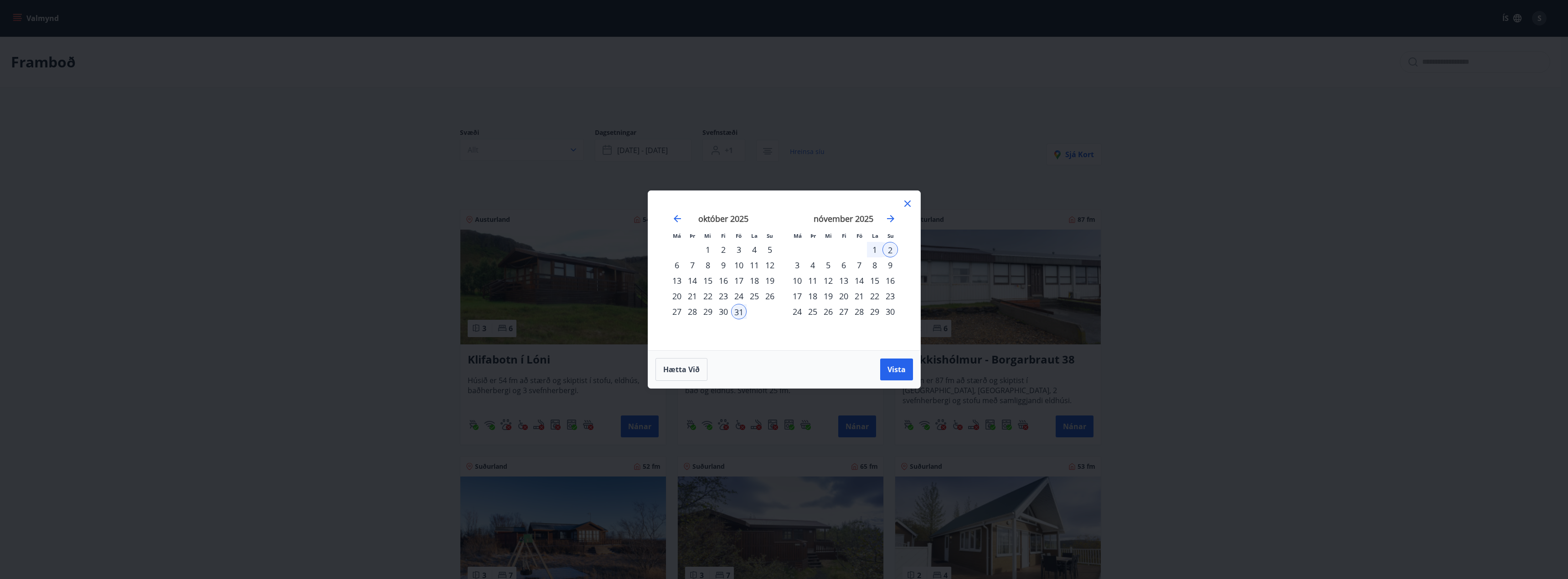
click at [859, 265] on div "7" at bounding box center [859, 265] width 15 height 15
click at [887, 266] on div "9" at bounding box center [890, 265] width 15 height 15
drag, startPoint x: 901, startPoint y: 362, endPoint x: 884, endPoint y: 370, distance: 18.8
click at [901, 364] on button "Vista" at bounding box center [897, 369] width 33 height 22
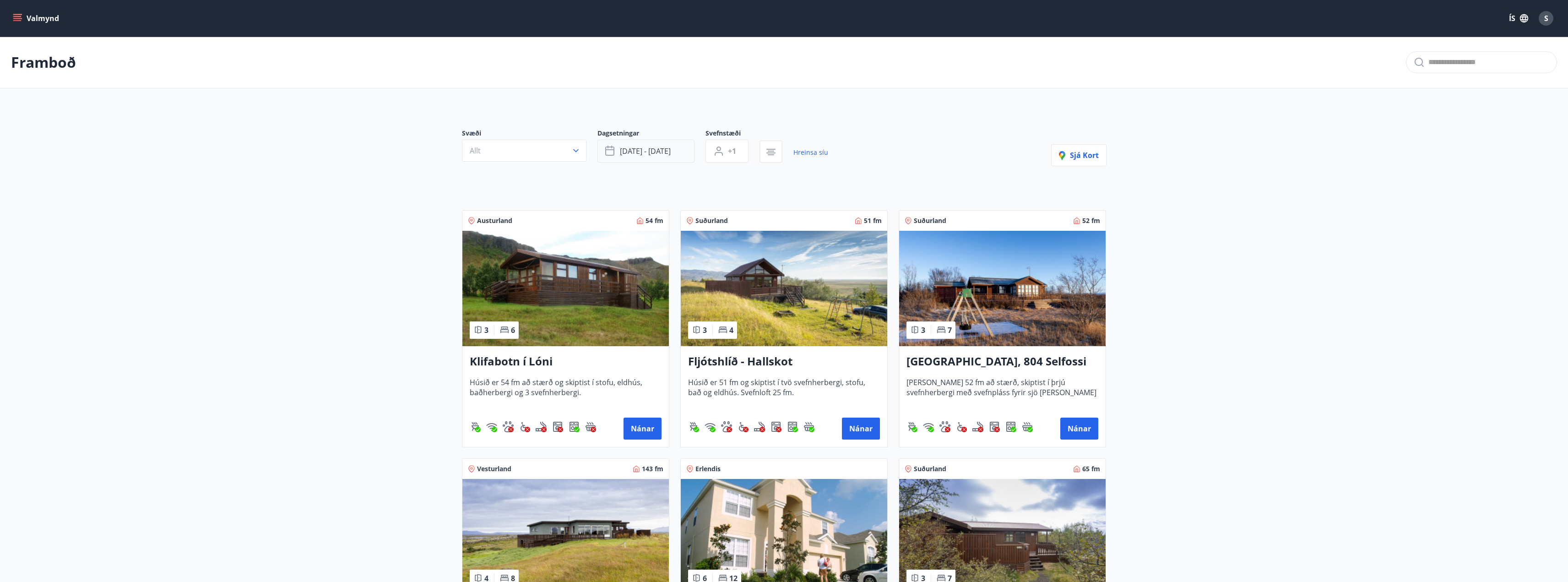
click at [664, 153] on span "nóv 07 - nóv 09" at bounding box center [645, 151] width 51 height 10
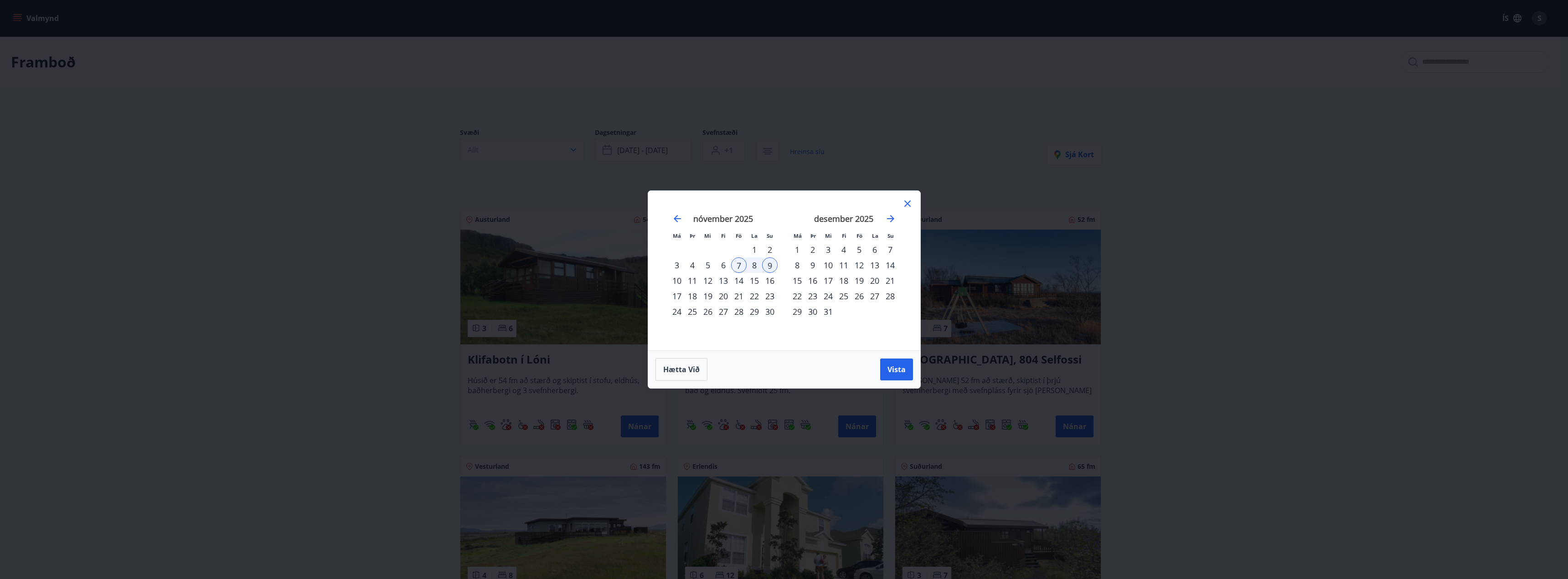
click at [743, 283] on div "14" at bounding box center [738, 280] width 15 height 15
click at [772, 282] on div "16" at bounding box center [769, 280] width 15 height 15
click at [899, 371] on span "Vista" at bounding box center [897, 369] width 18 height 10
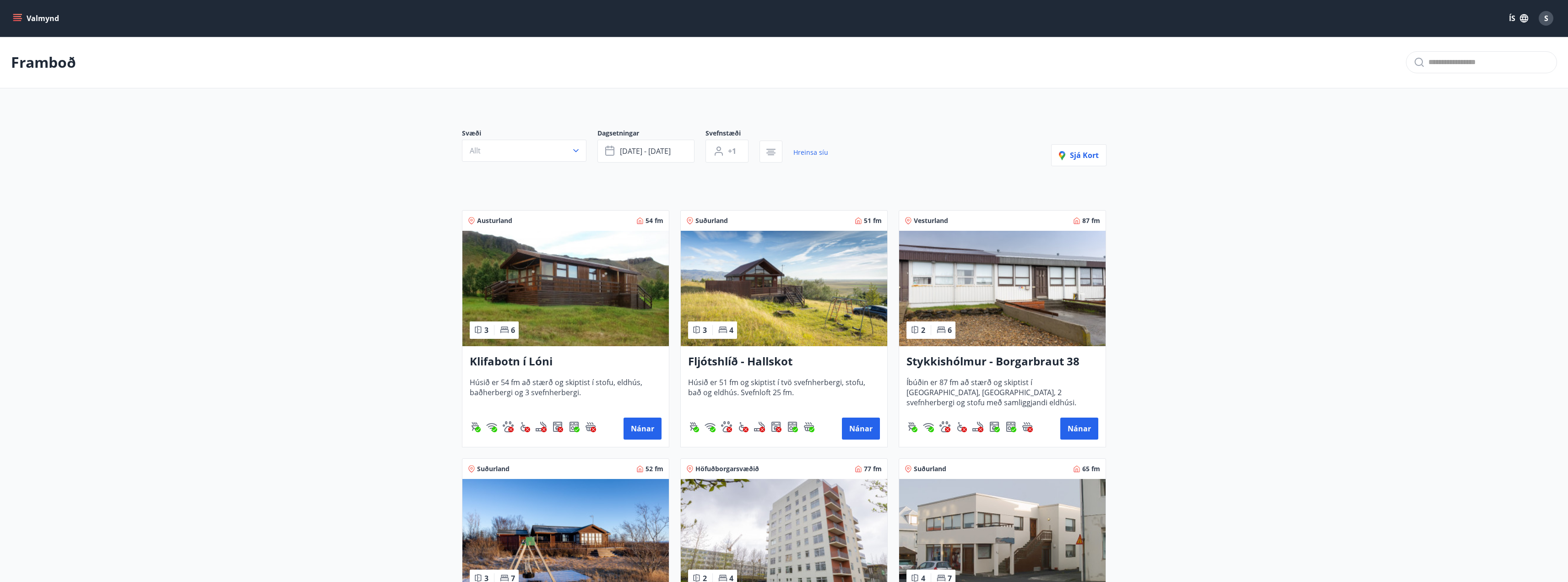
click at [5, 55] on div "Framboð" at bounding box center [784, 62] width 1568 height 52
click at [41, 8] on div "Valmynd ÍS S" at bounding box center [784, 18] width 1546 height 22
click at [23, 20] on button "Valmynd" at bounding box center [37, 18] width 52 height 17
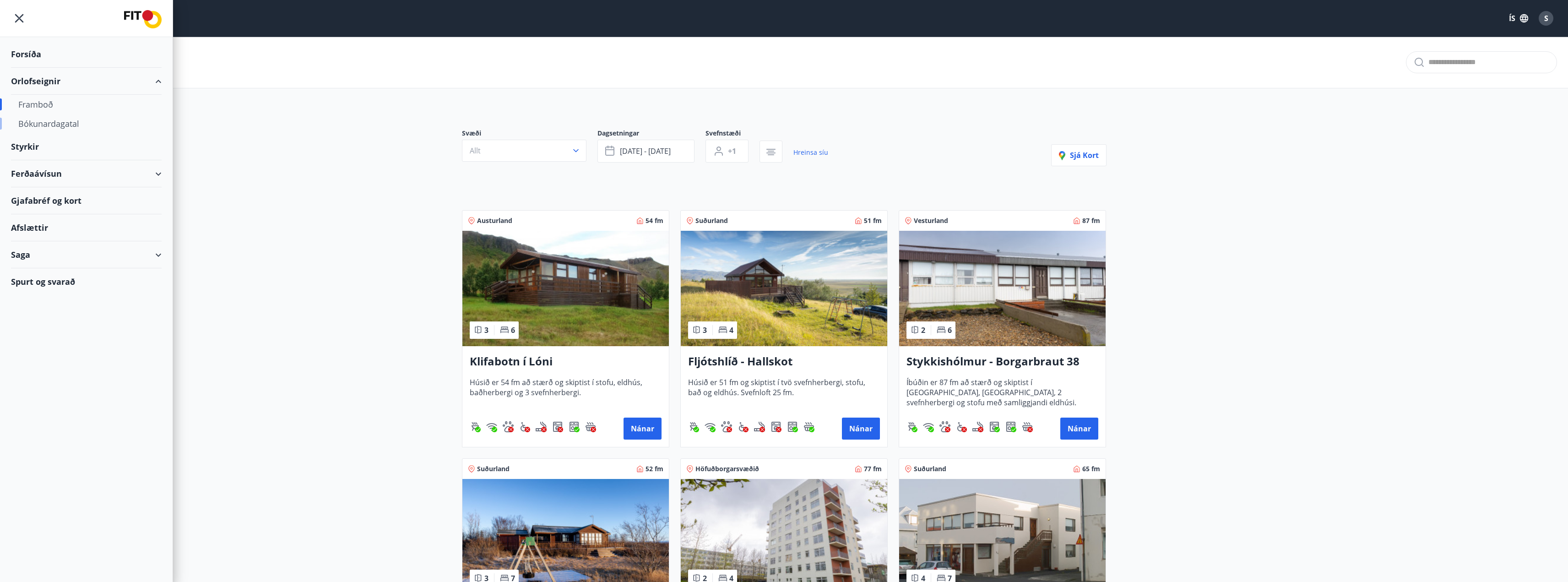
click at [41, 127] on div "Bókunardagatal" at bounding box center [86, 123] width 136 height 19
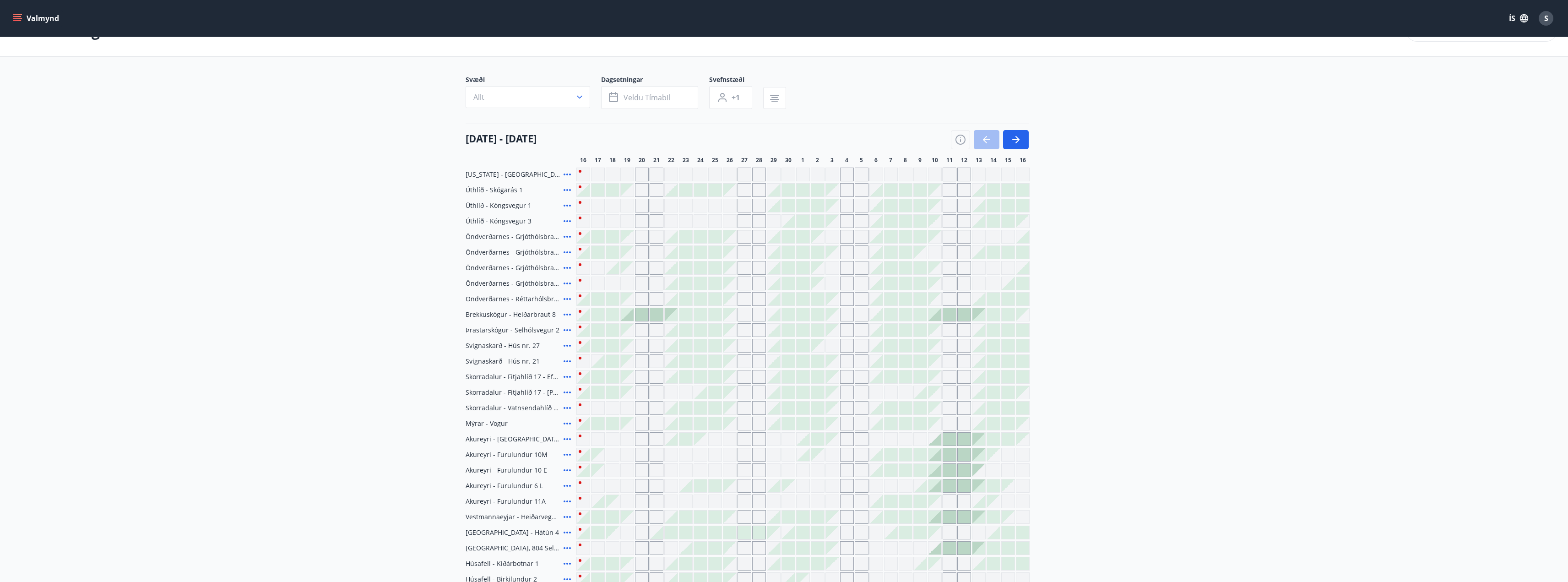
scroll to position [28, 0]
click at [1034, 141] on div "16 september - 16 október 16 17 18 19 20 21 22 23 24 25 26 27 28 29 30 1 2 3 4 …" at bounding box center [784, 147] width 637 height 40
click at [1025, 141] on button "button" at bounding box center [1016, 142] width 26 height 19
click at [1020, 142] on icon "button" at bounding box center [1016, 143] width 11 height 11
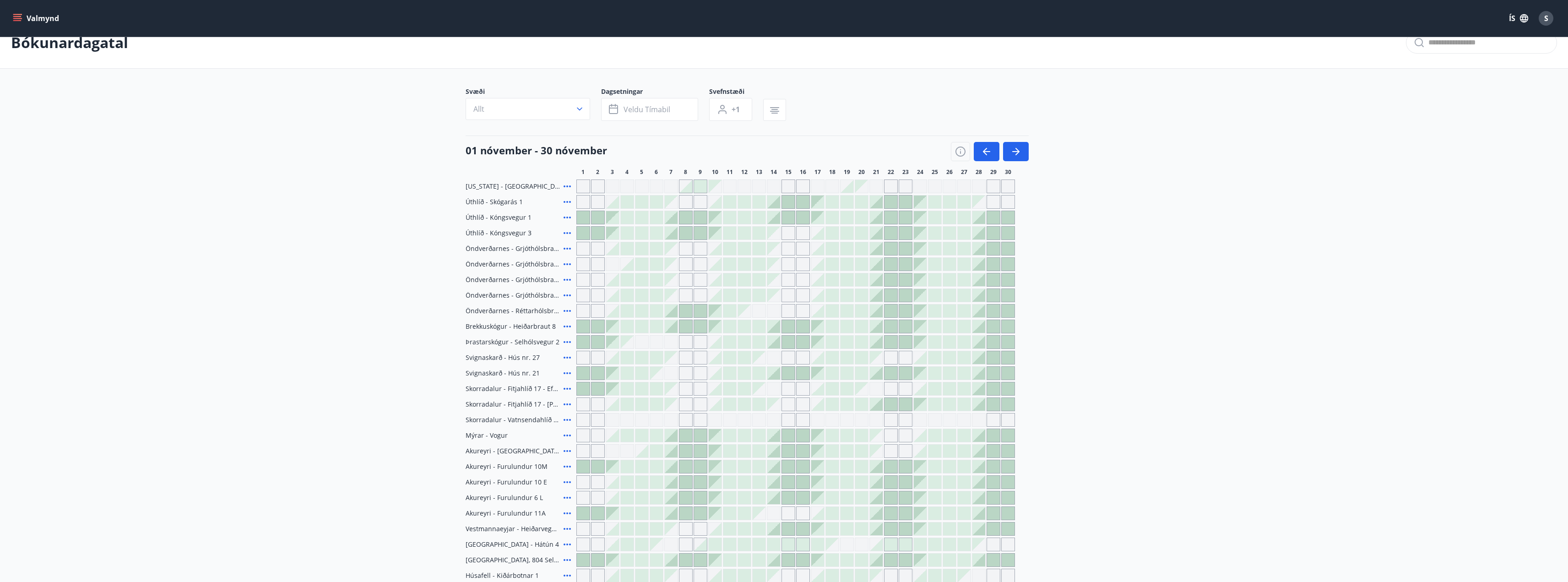
scroll to position [0, 0]
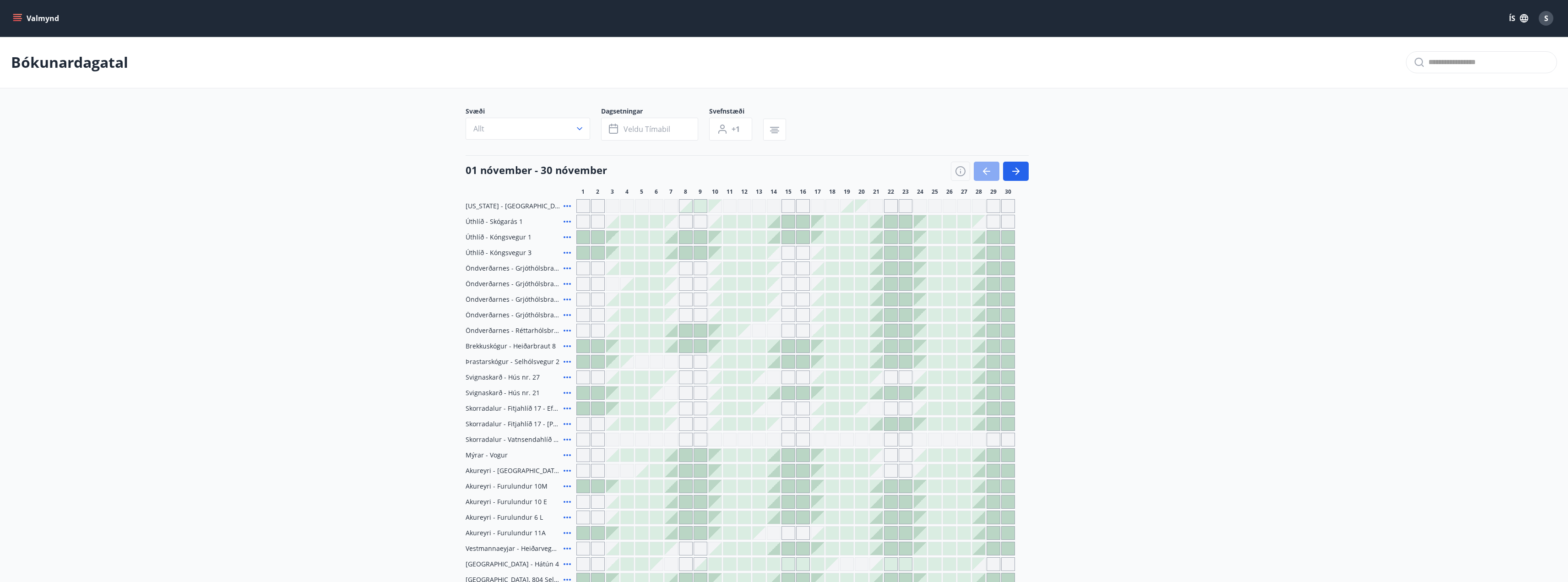
click at [985, 171] on icon "button" at bounding box center [987, 171] width 7 height 1
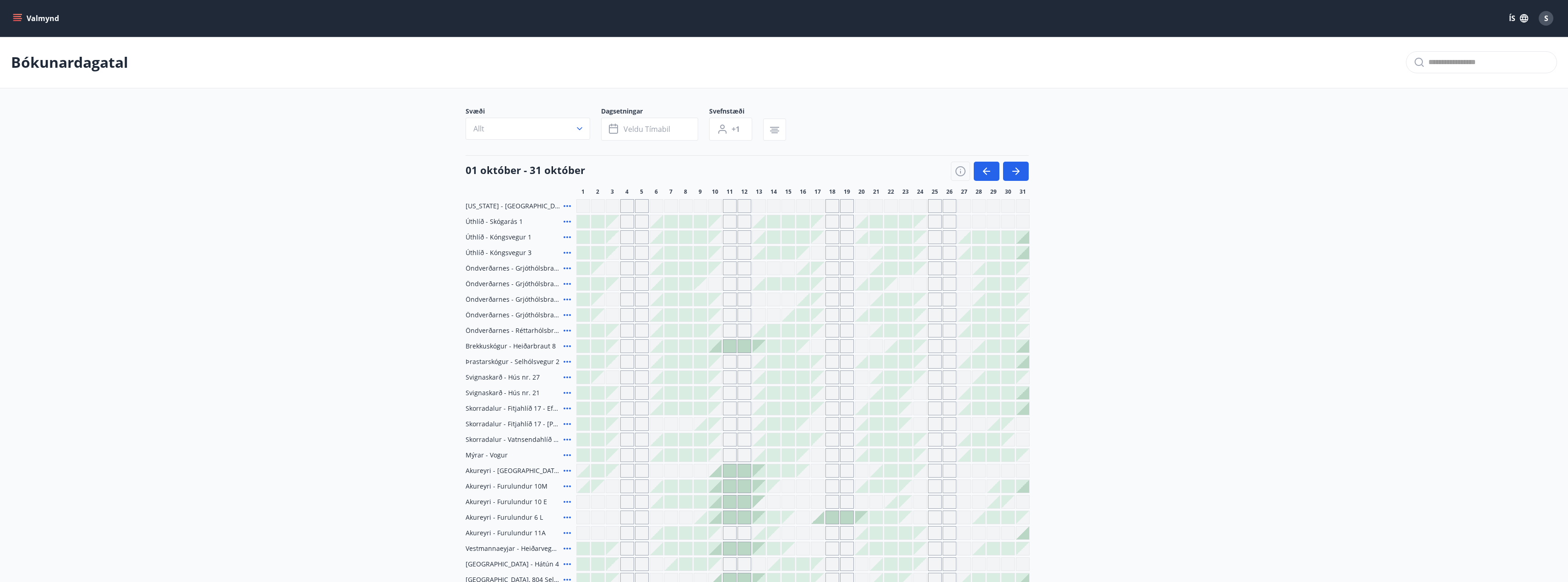
drag, startPoint x: 979, startPoint y: 167, endPoint x: 653, endPoint y: 161, distance: 326.1
click at [979, 167] on button "button" at bounding box center [987, 171] width 26 height 19
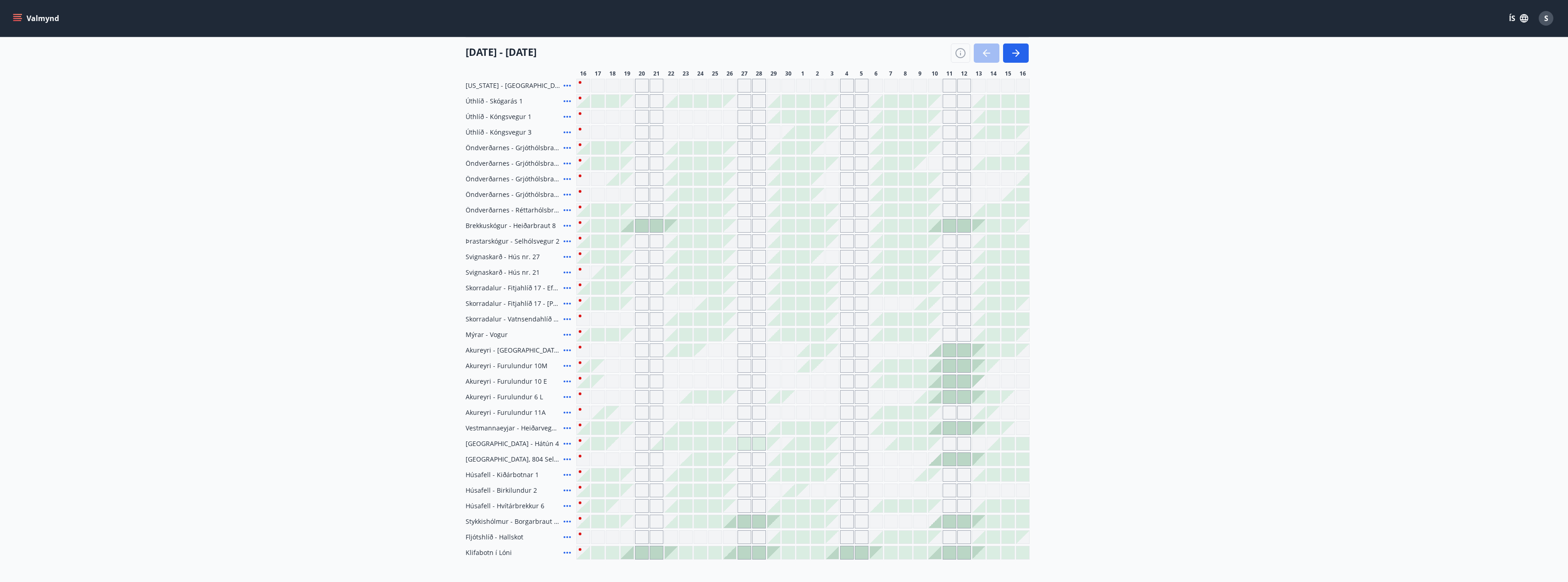
scroll to position [183, 0]
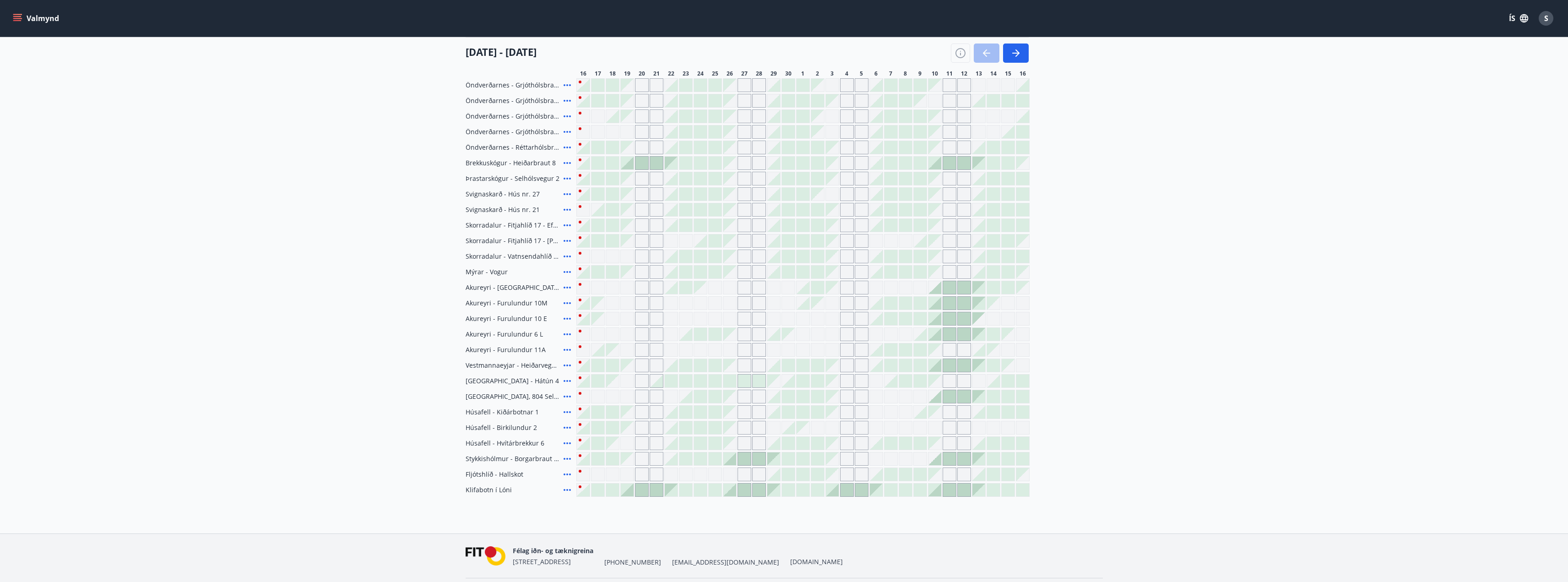
click at [567, 163] on icon at bounding box center [567, 163] width 7 height 2
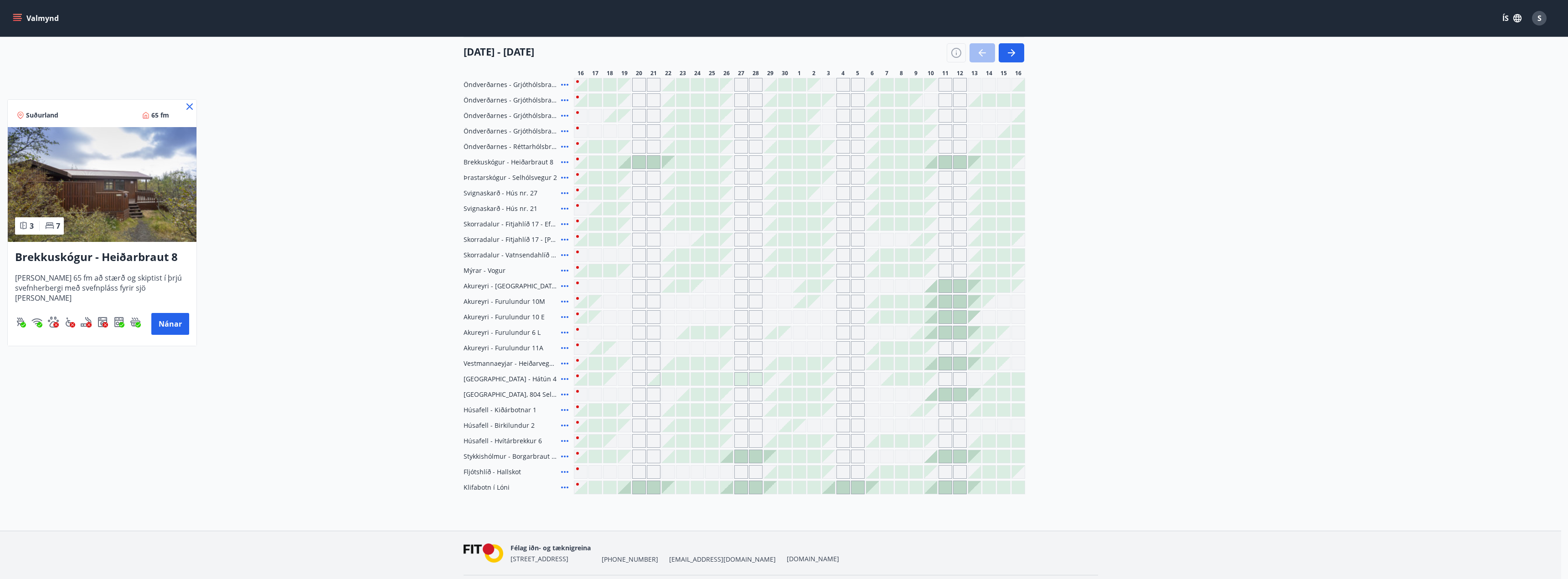
click at [189, 108] on icon at bounding box center [189, 106] width 6 height 6
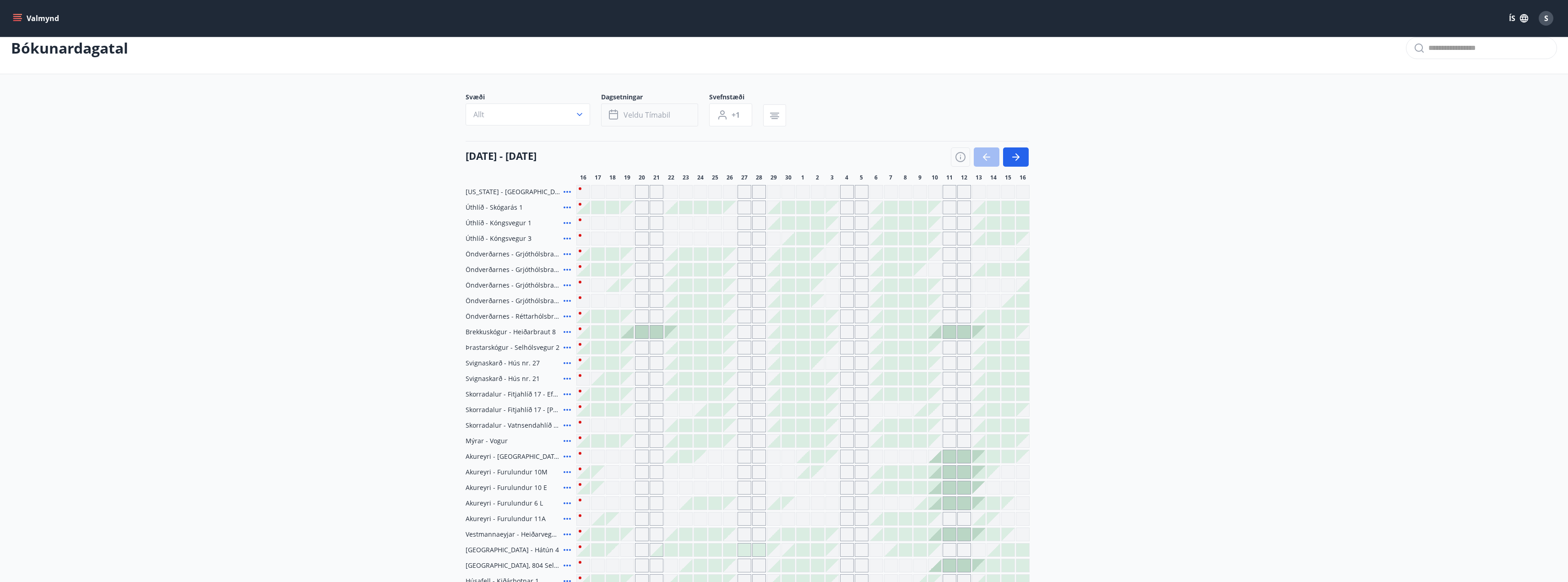
scroll to position [0, 0]
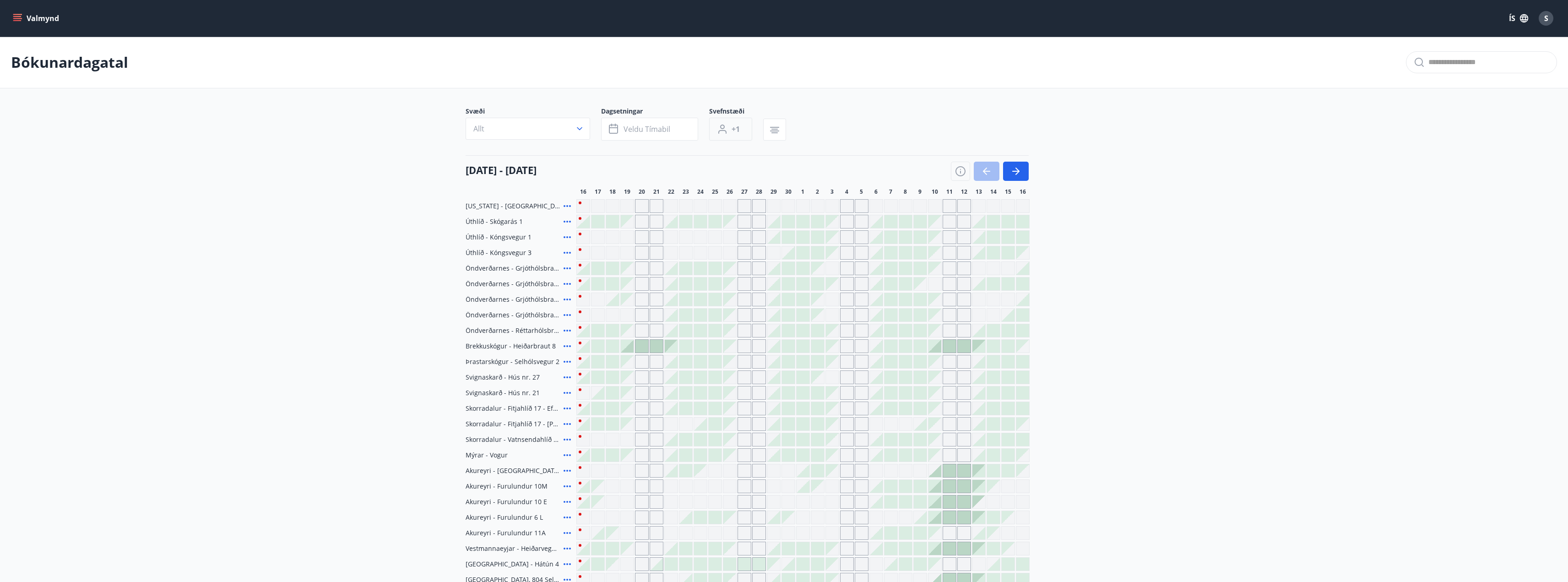
click at [737, 127] on span "+1" at bounding box center [735, 129] width 8 height 10
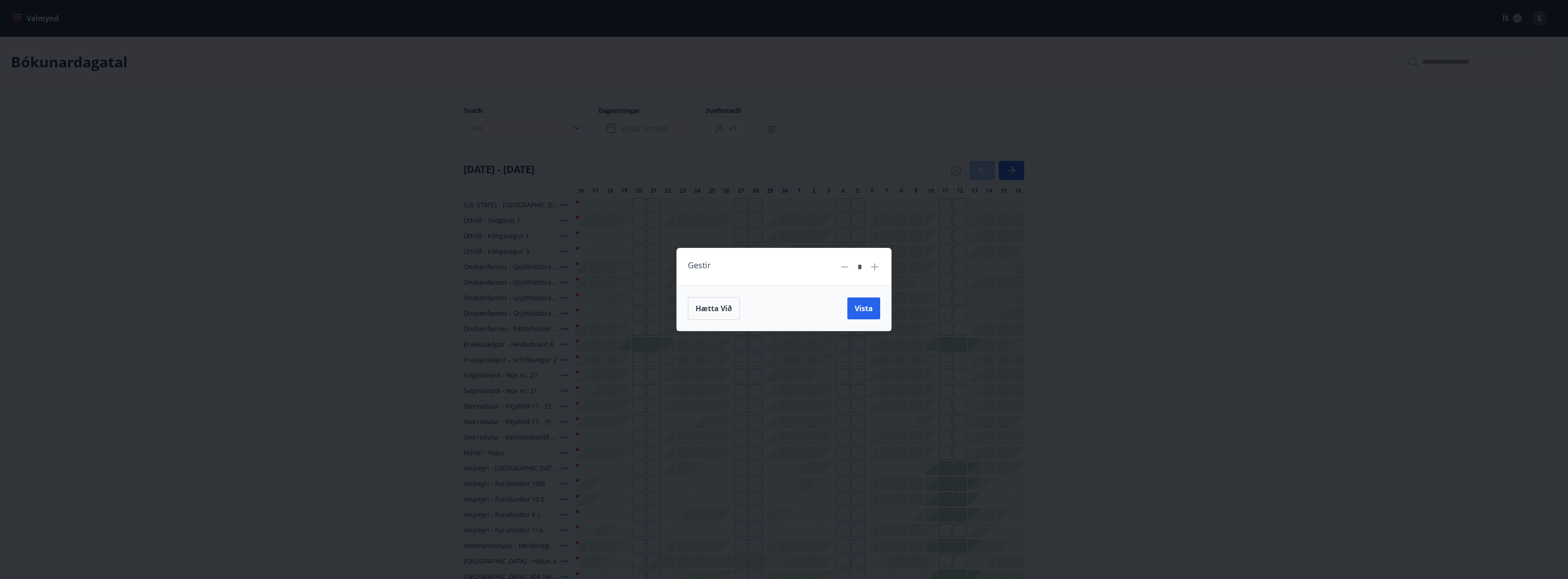
click at [880, 267] on div "Gestir *" at bounding box center [784, 267] width 214 height 38
click at [877, 267] on icon at bounding box center [875, 267] width 7 height 7
click at [875, 267] on icon at bounding box center [874, 266] width 1 height 1
click at [875, 266] on icon at bounding box center [874, 266] width 1 height 1
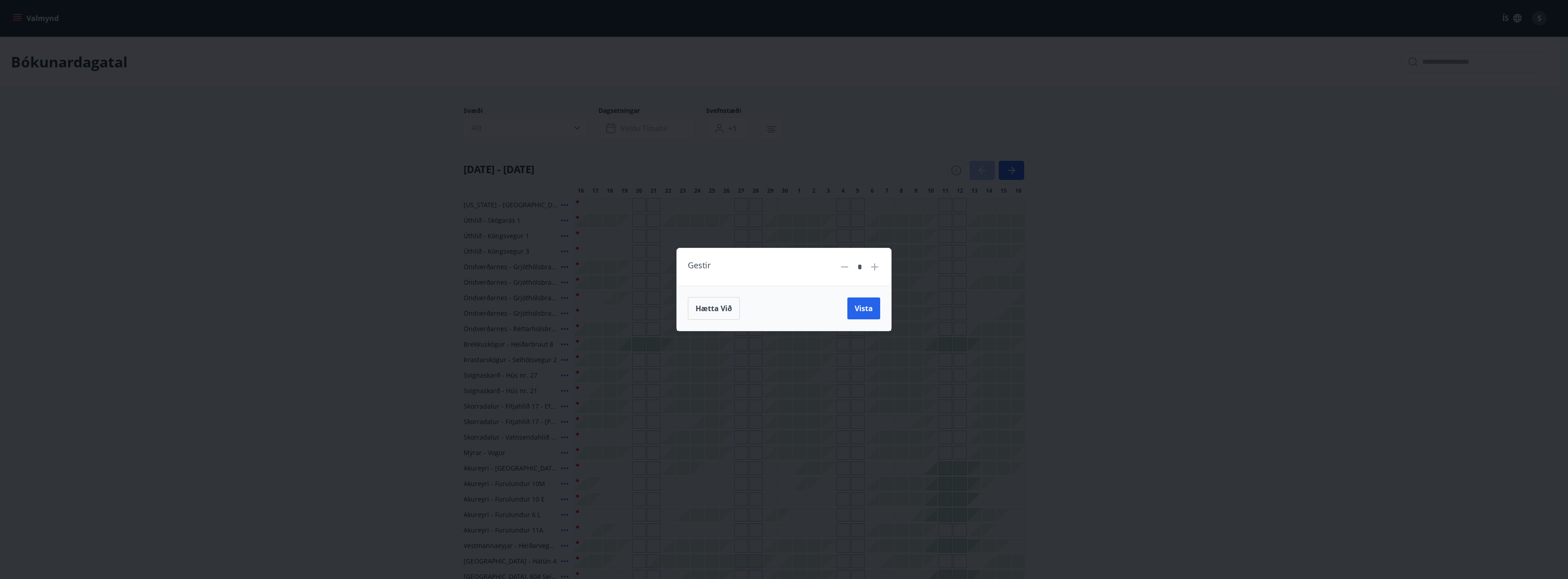
click at [875, 266] on icon at bounding box center [874, 266] width 1 height 1
type input "*"
click at [863, 316] on button "Vista" at bounding box center [864, 308] width 33 height 22
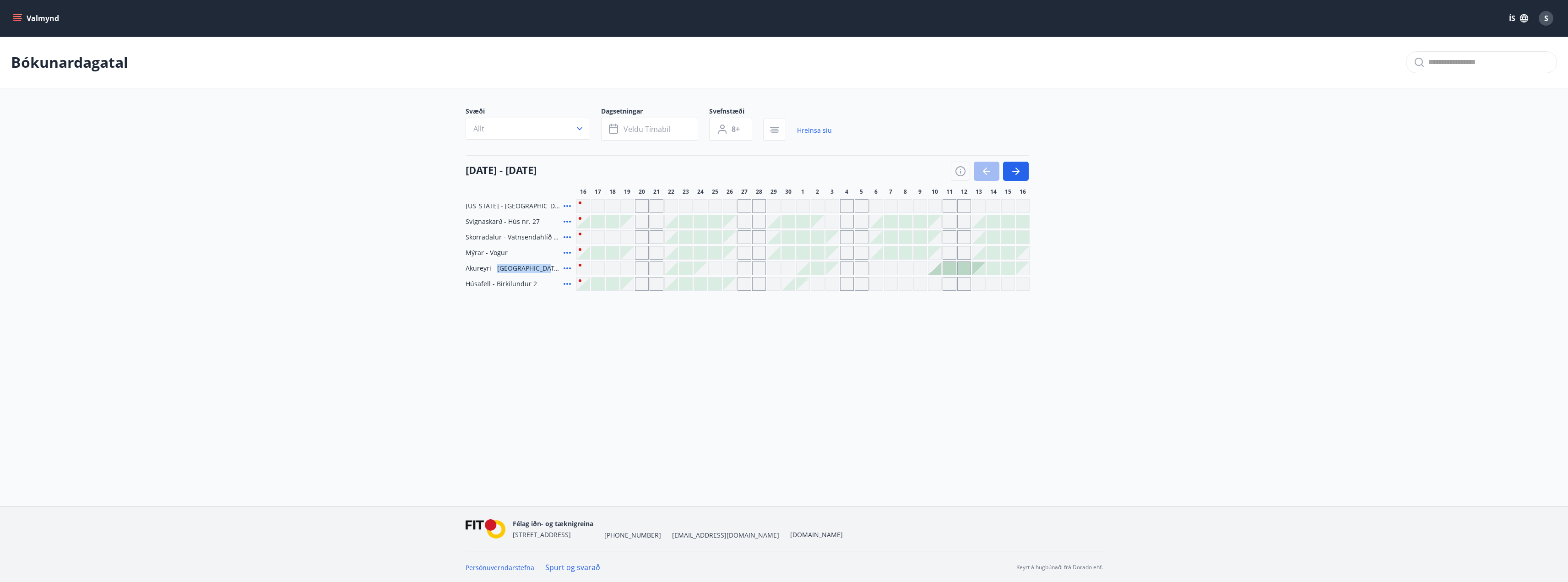
drag, startPoint x: 495, startPoint y: 269, endPoint x: 540, endPoint y: 267, distance: 45.0
click at [539, 268] on span "Akureyri - Smárahlíð 16 E" at bounding box center [513, 268] width 94 height 9
copy span "Smárahlíð 16 E"
